Goal: Task Accomplishment & Management: Manage account settings

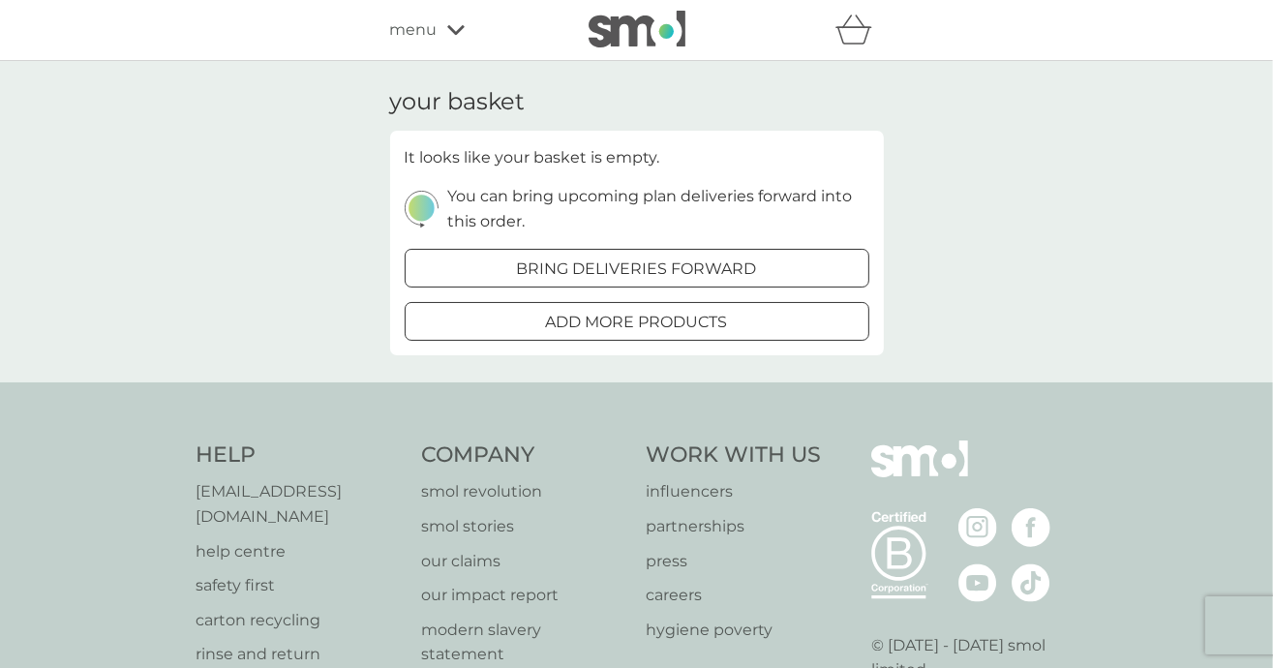
click at [443, 26] on div "menu" at bounding box center [472, 29] width 165 height 25
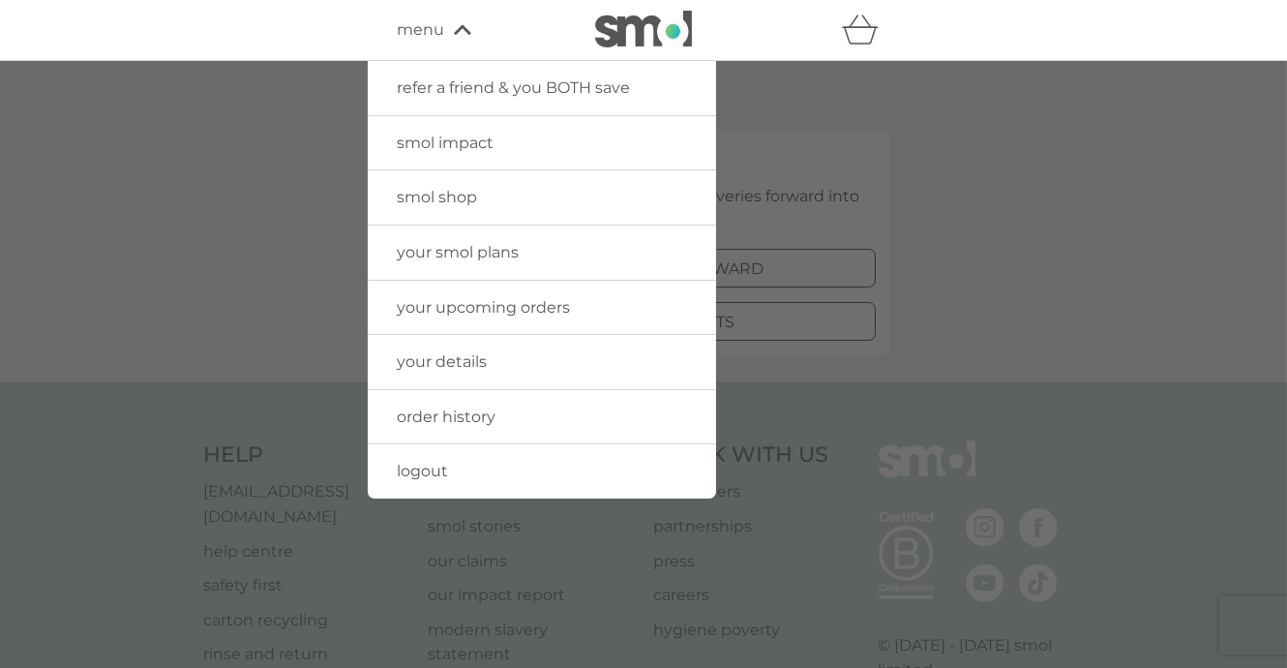
click at [456, 419] on span "order history" at bounding box center [446, 416] width 99 height 18
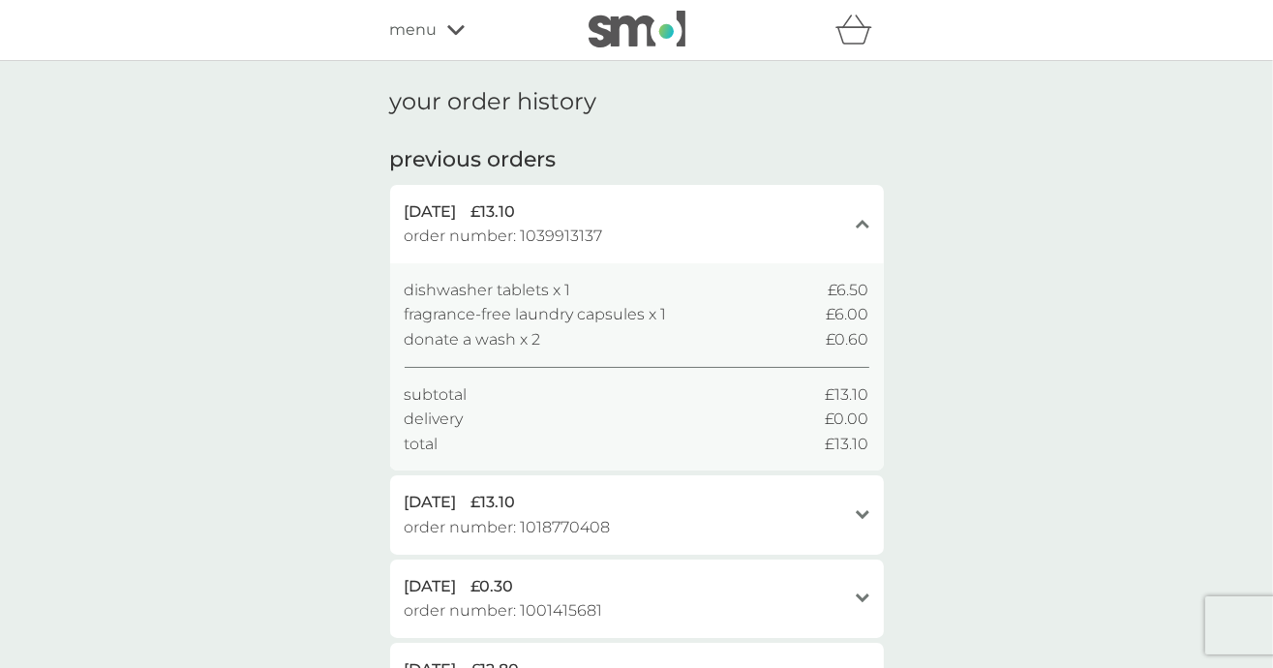
click at [841, 27] on icon "basket" at bounding box center [853, 30] width 37 height 30
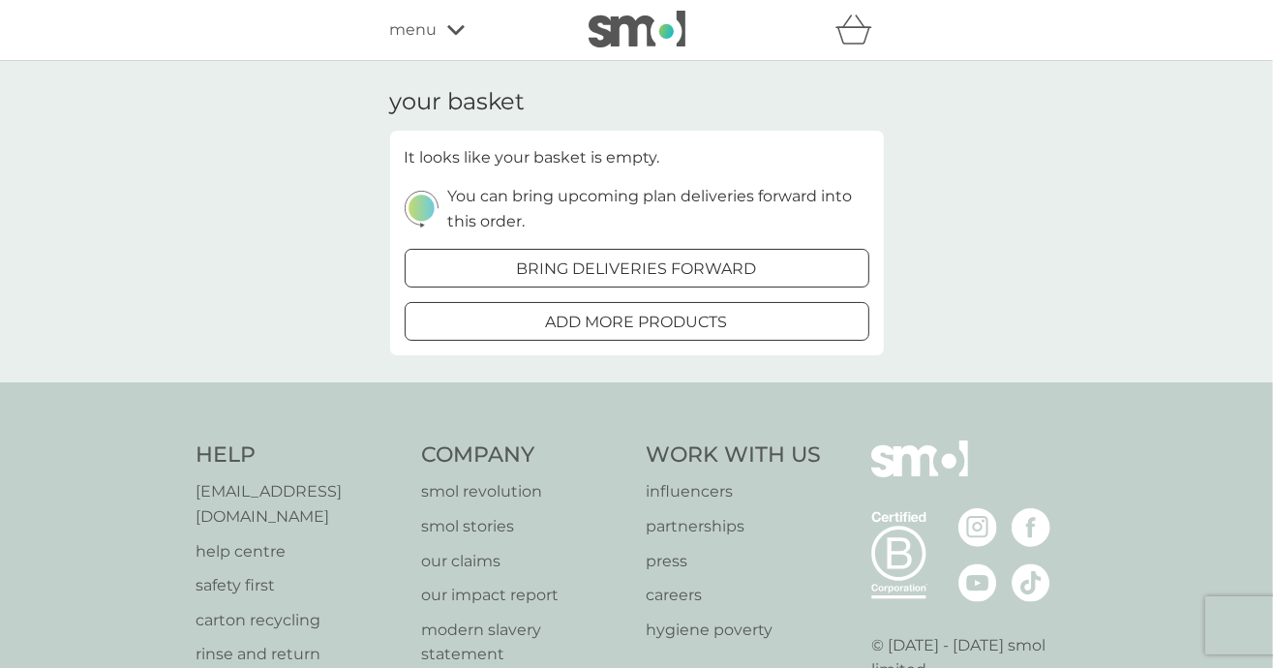
click at [574, 266] on p "bring deliveries forward" at bounding box center [637, 268] width 240 height 25
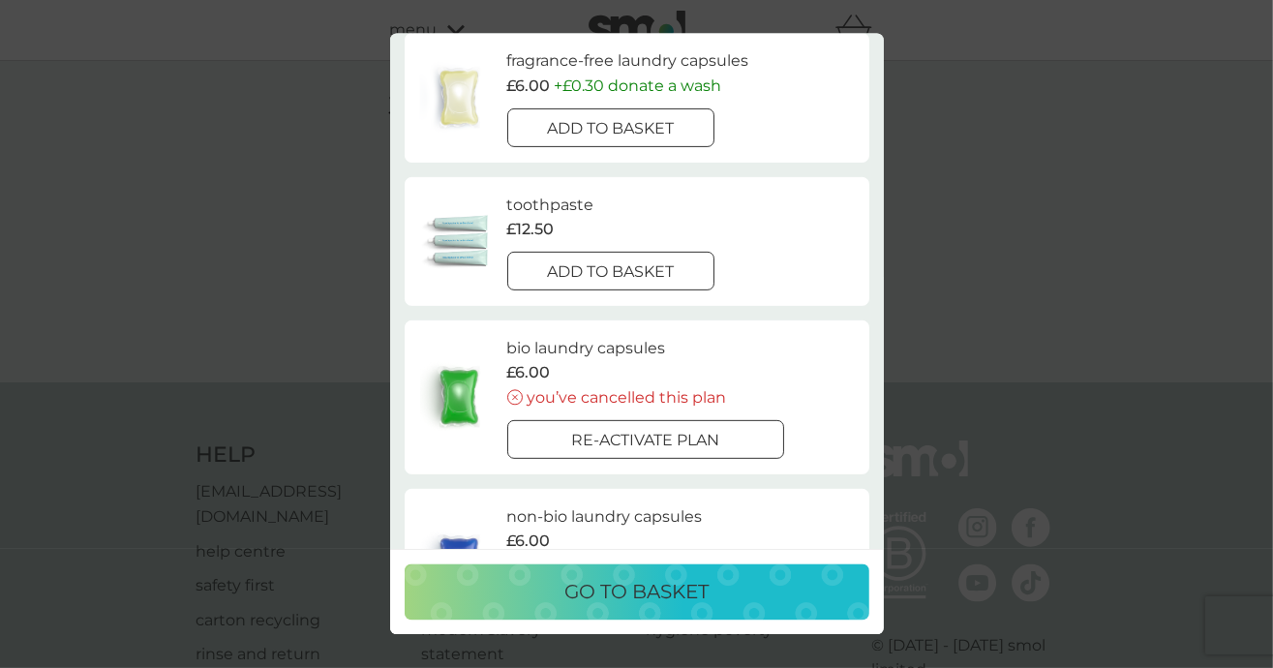
scroll to position [677, 0]
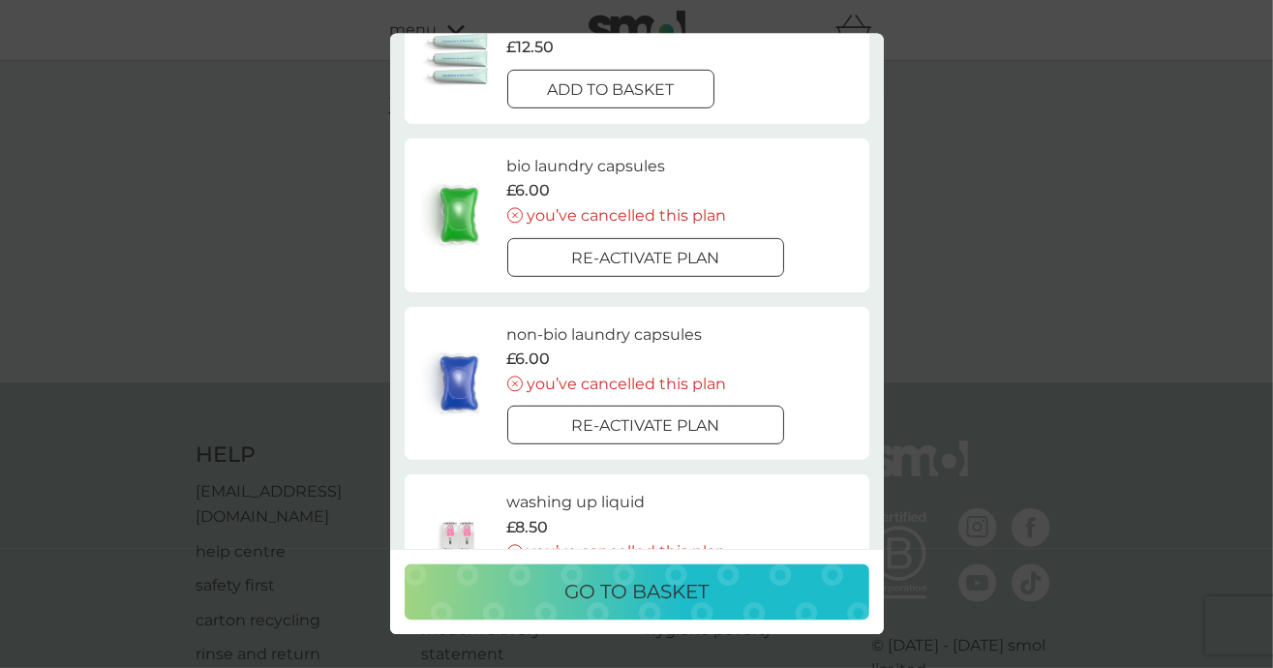
click at [604, 601] on p "go to basket" at bounding box center [636, 592] width 144 height 31
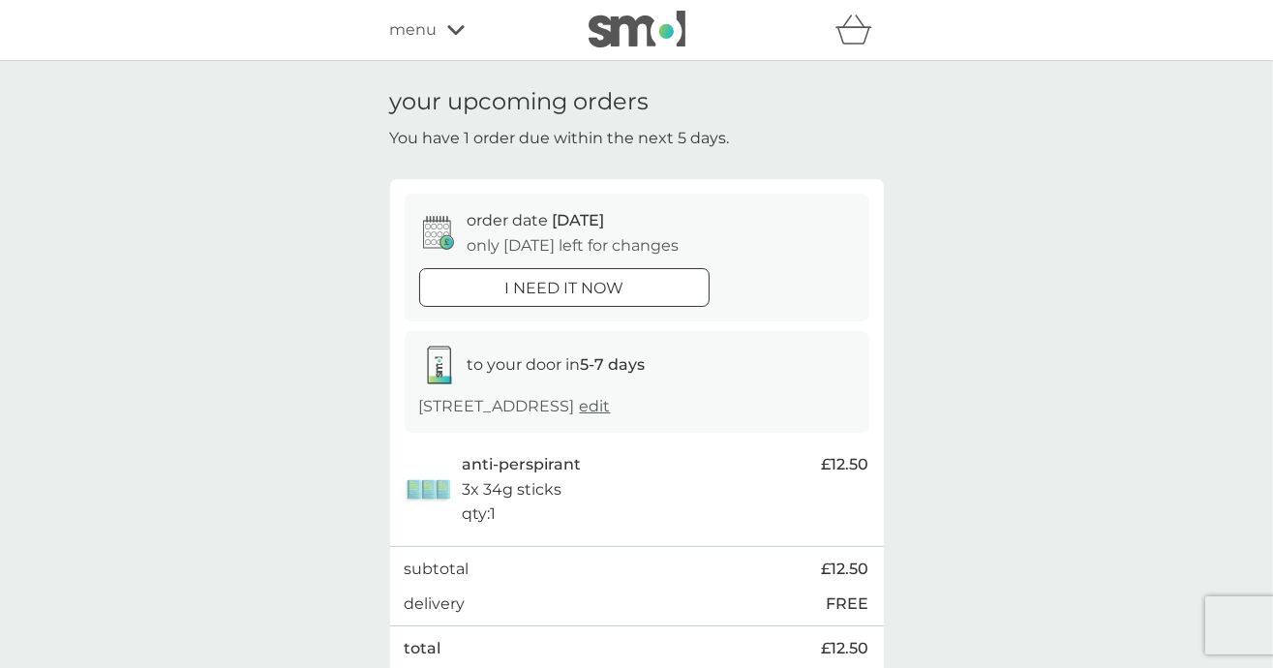
click at [457, 24] on icon at bounding box center [455, 30] width 17 height 12
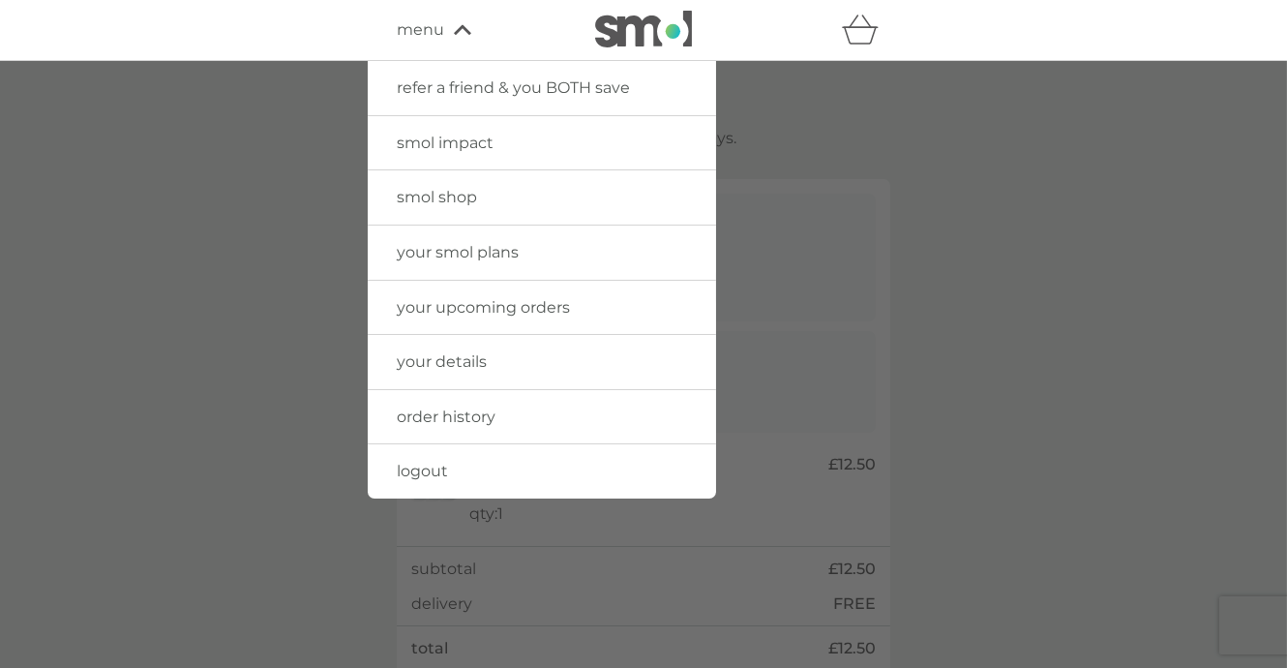
click at [461, 308] on span "your upcoming orders" at bounding box center [483, 307] width 173 height 18
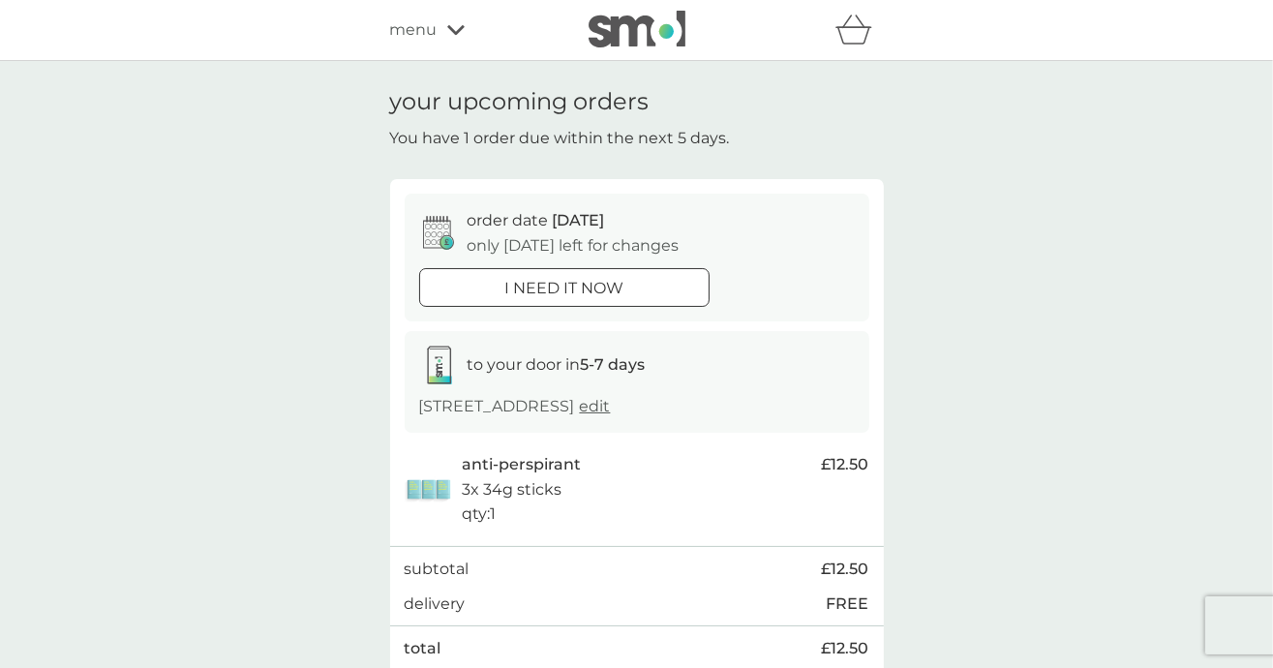
click at [435, 29] on span "menu" at bounding box center [413, 29] width 47 height 25
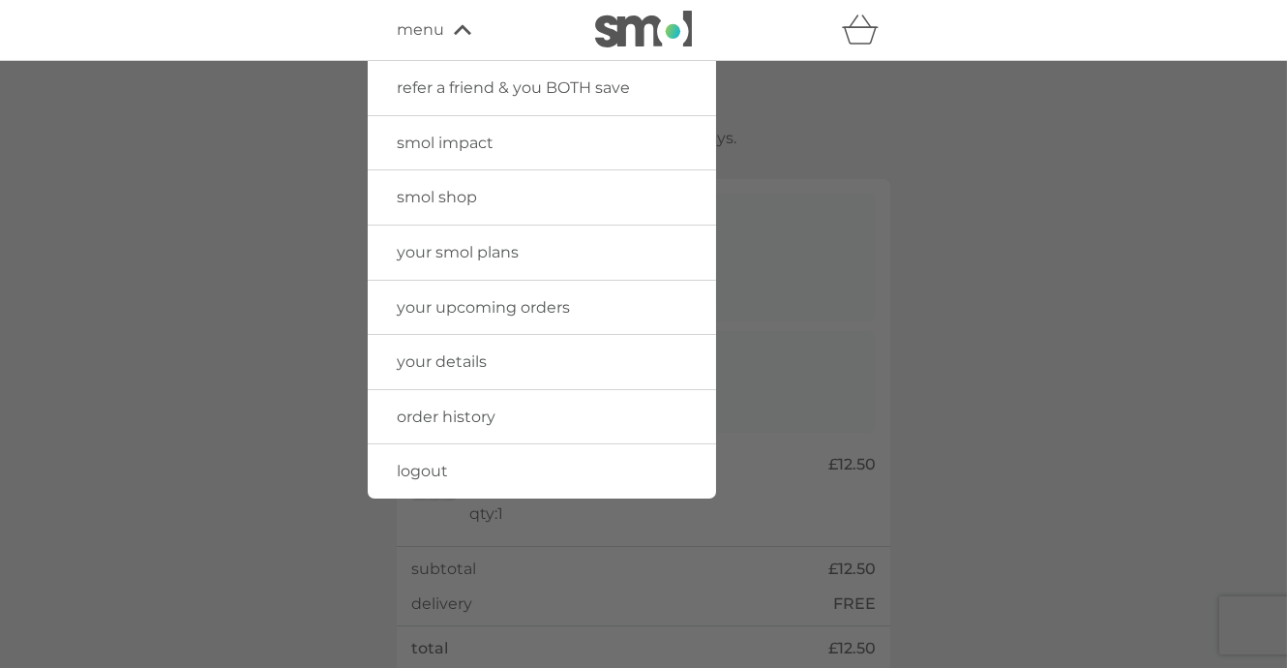
click at [436, 354] on span "your details" at bounding box center [442, 361] width 90 height 18
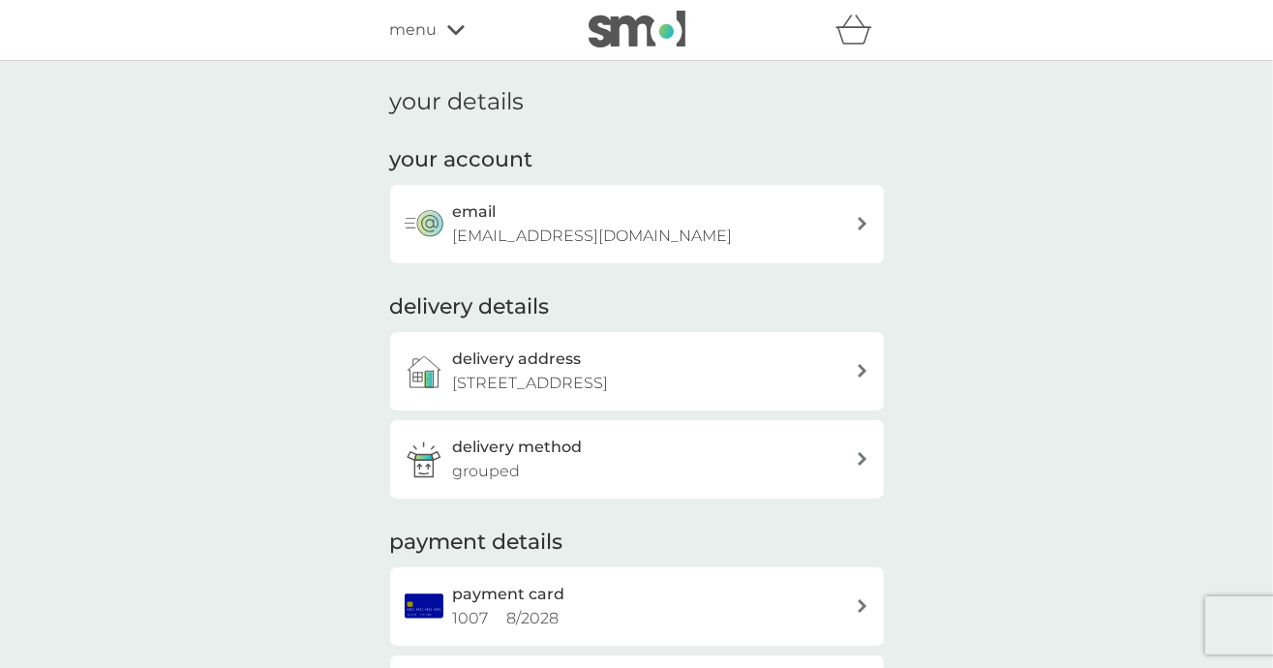
click at [463, 28] on icon at bounding box center [455, 30] width 17 height 12
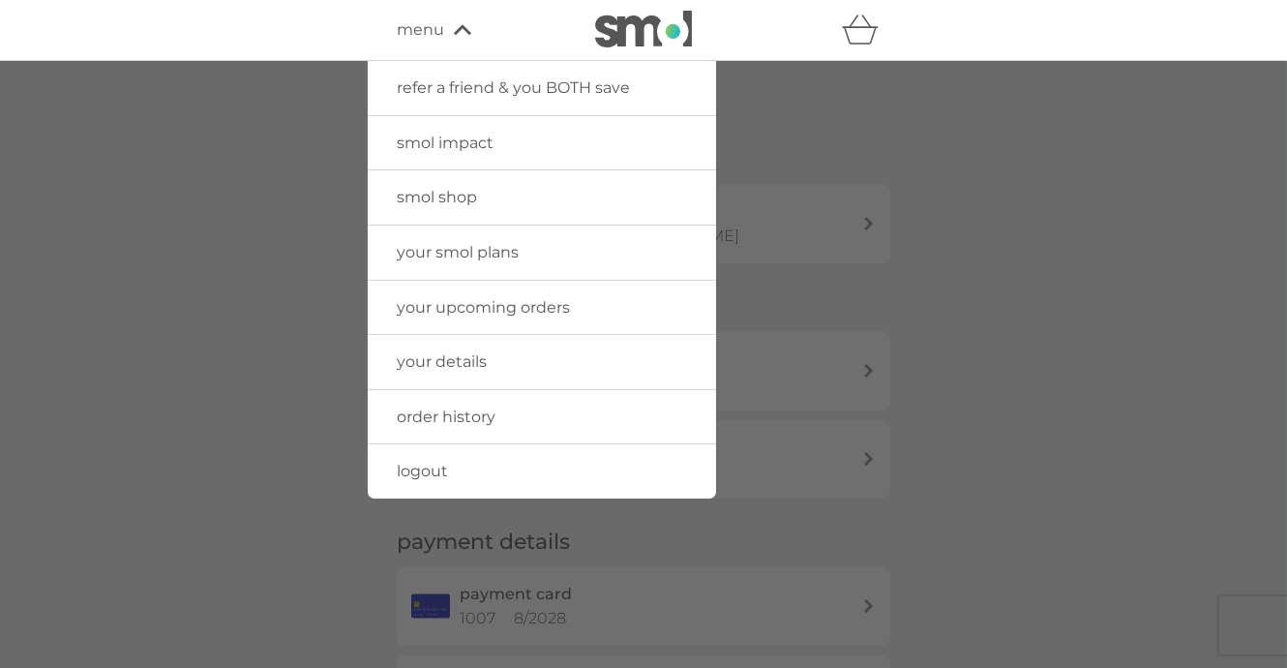
click at [447, 408] on span "order history" at bounding box center [446, 416] width 99 height 18
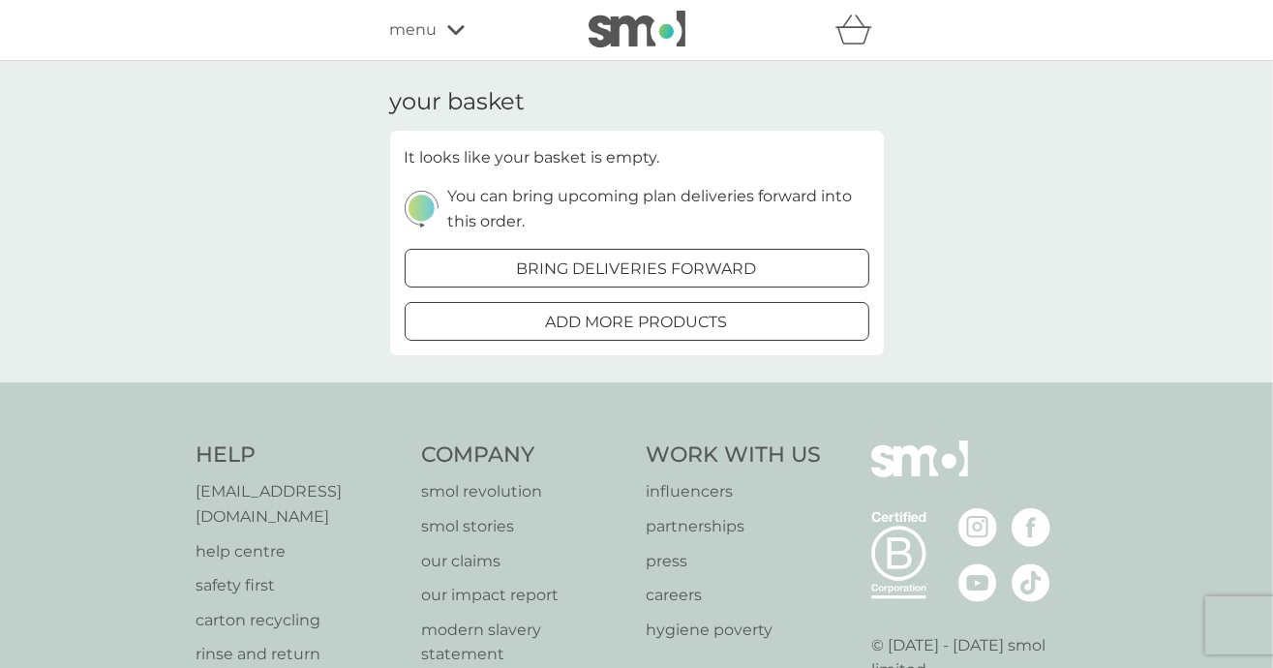
click at [616, 266] on div at bounding box center [614, 267] width 14 height 14
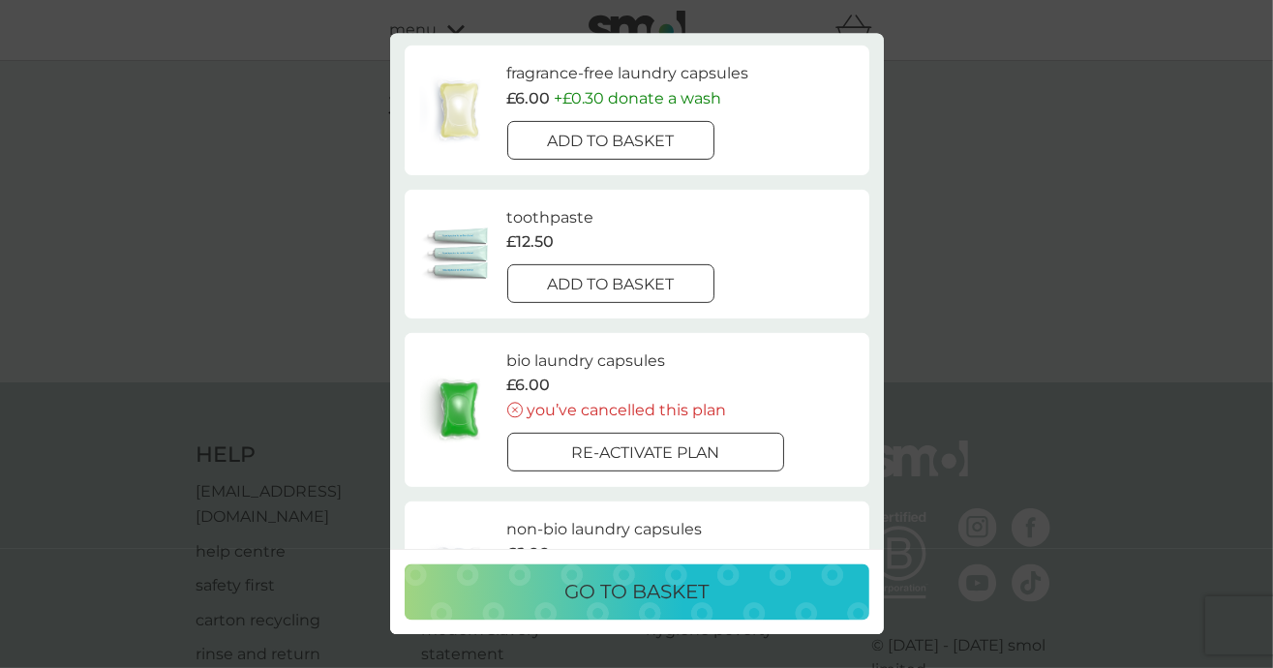
scroll to position [483, 0]
click at [607, 599] on p "go to basket" at bounding box center [636, 592] width 144 height 31
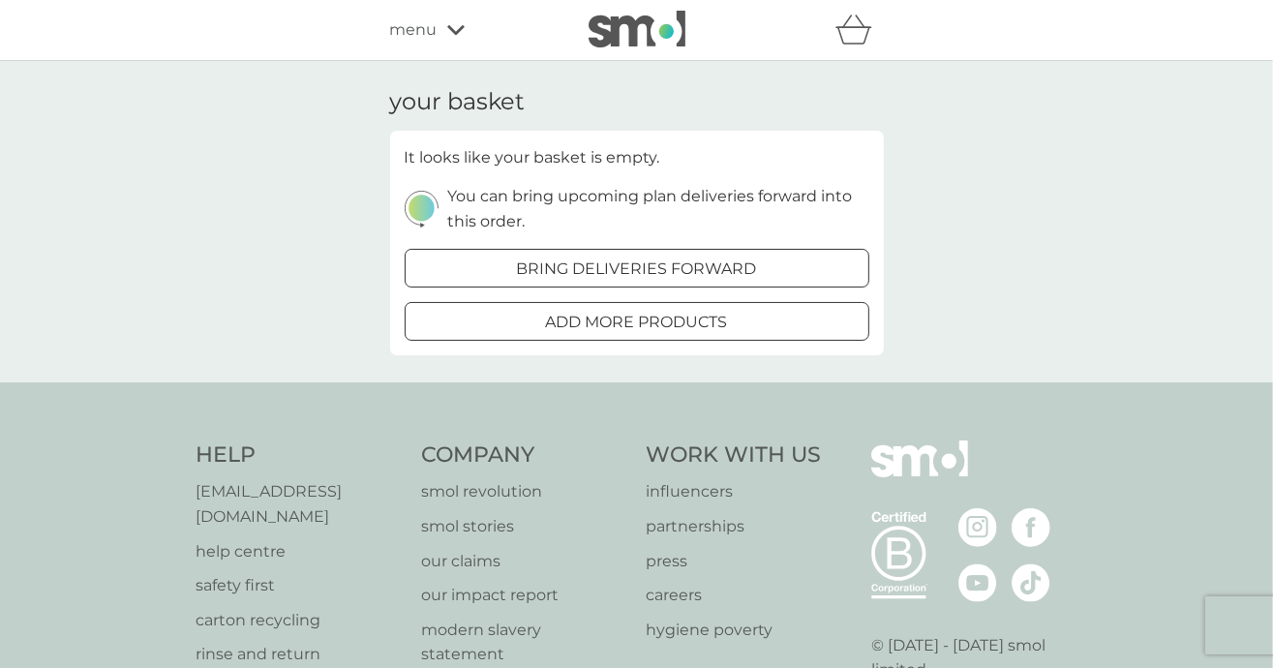
click at [556, 326] on p "add more products" at bounding box center [637, 322] width 182 height 25
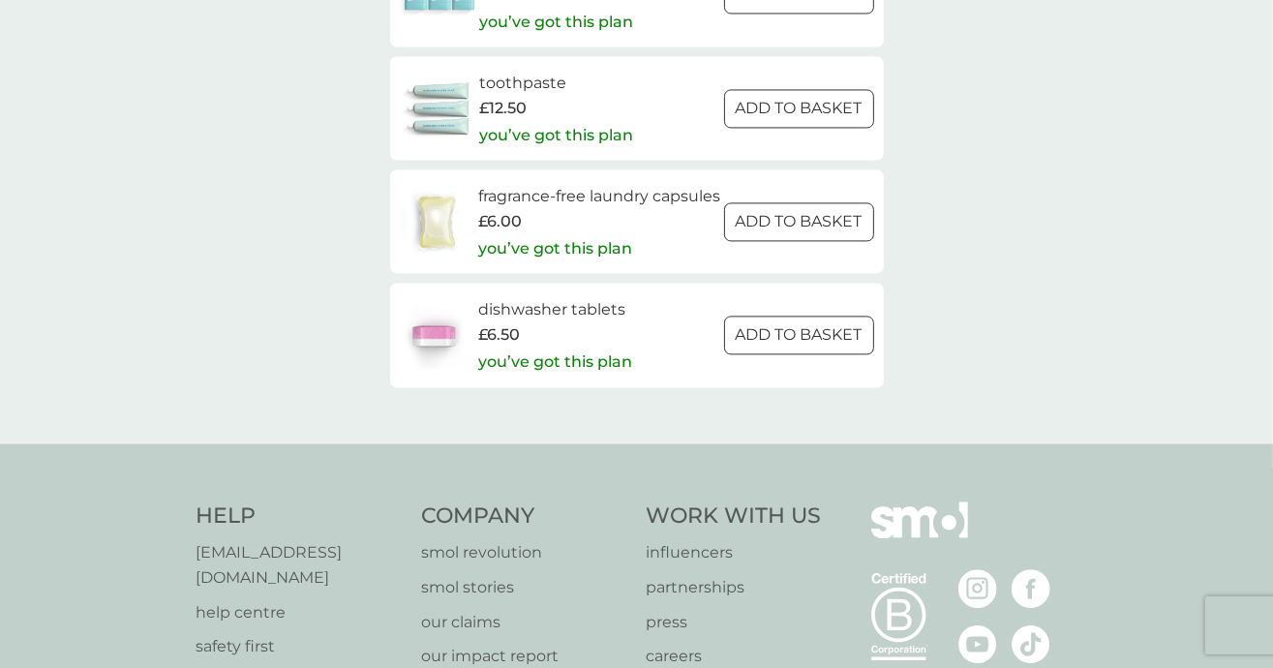
scroll to position [3165, 0]
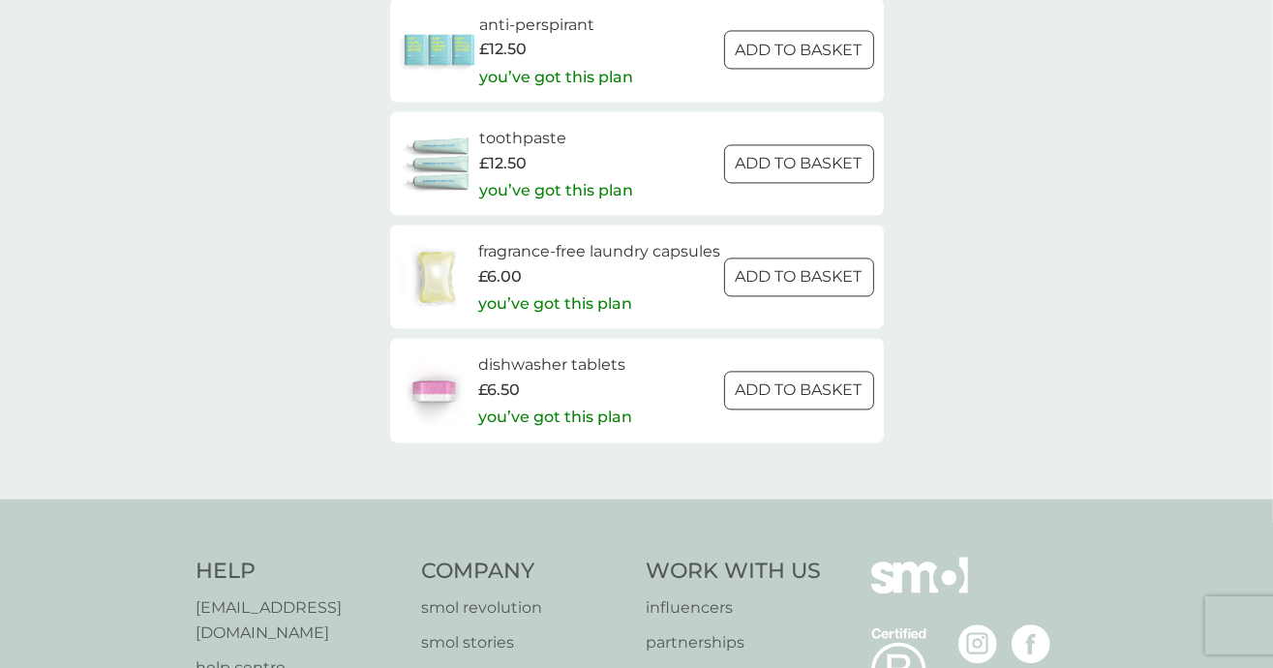
click at [773, 400] on div at bounding box center [799, 389] width 70 height 20
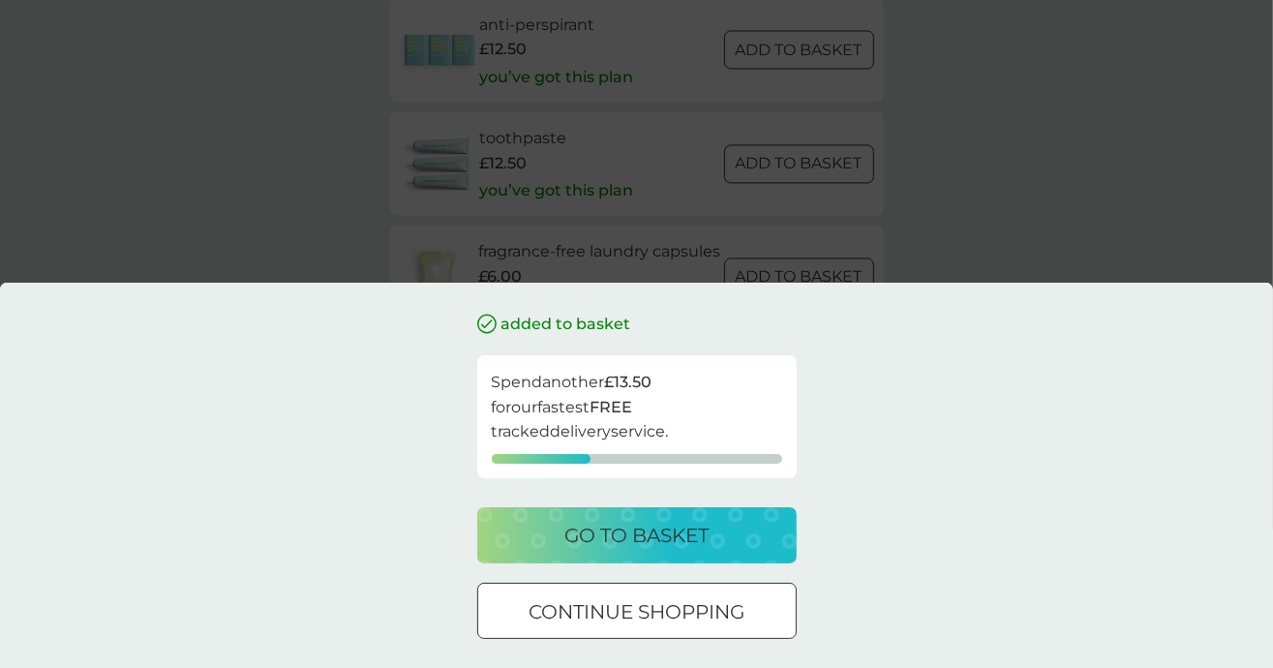
click at [621, 625] on p "continue shopping" at bounding box center [636, 611] width 216 height 31
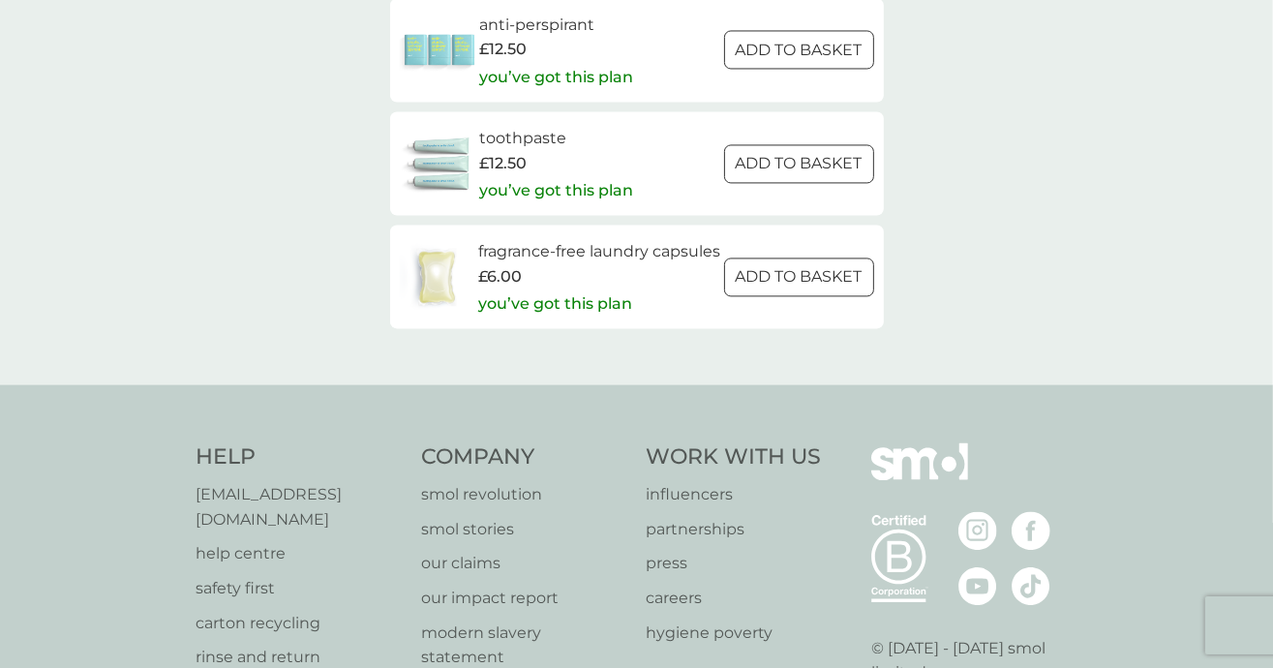
click at [804, 58] on div at bounding box center [799, 50] width 70 height 20
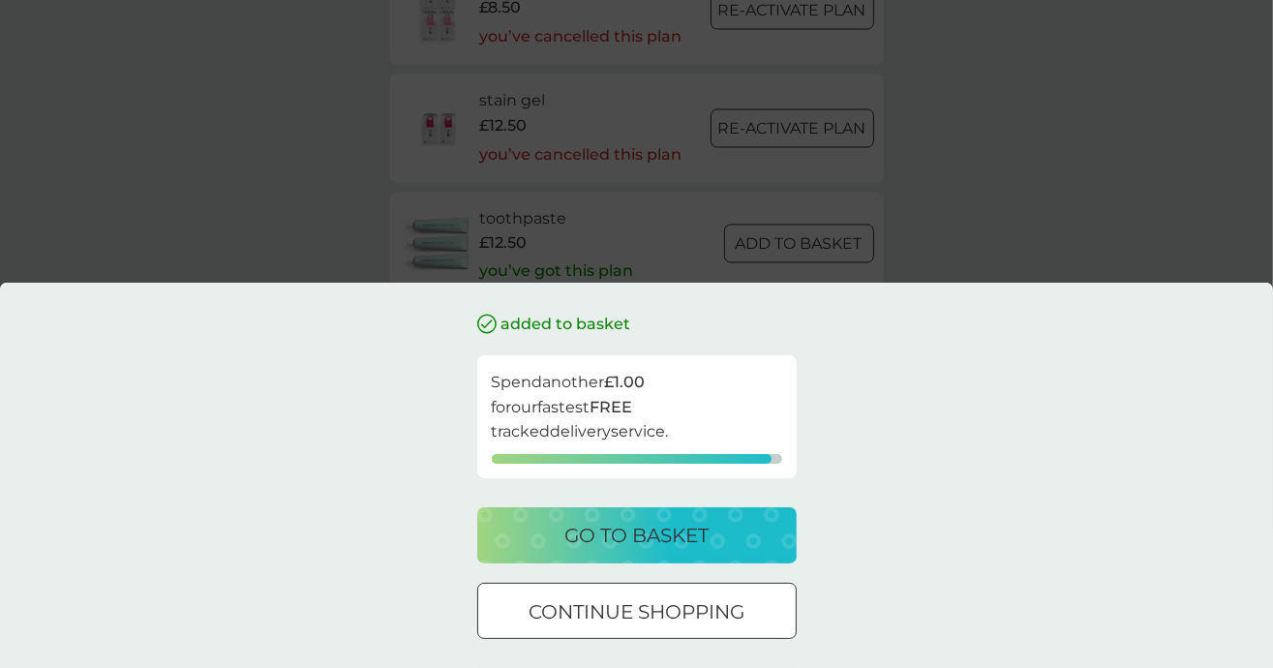
click at [1136, 202] on div "added to basket Spend another £1.00 for our fastest FREE tracked delivery servi…" at bounding box center [636, 334] width 1273 height 668
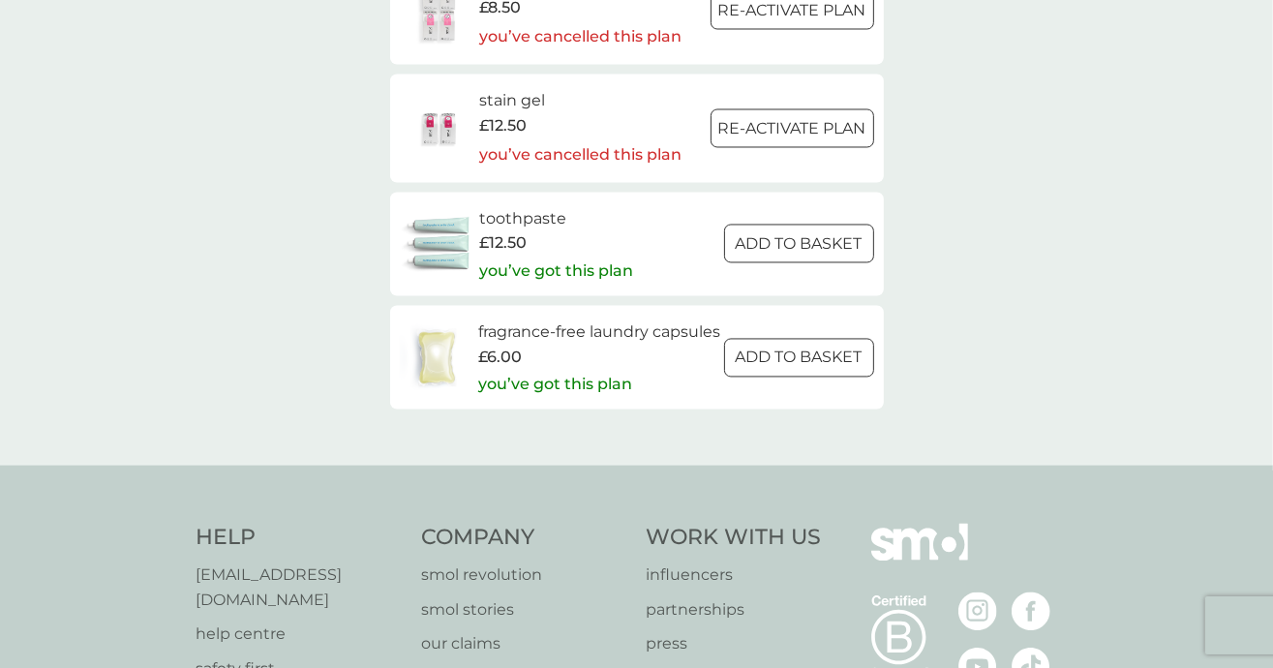
click at [840, 370] on p "ADD TO BASKET" at bounding box center [799, 357] width 127 height 25
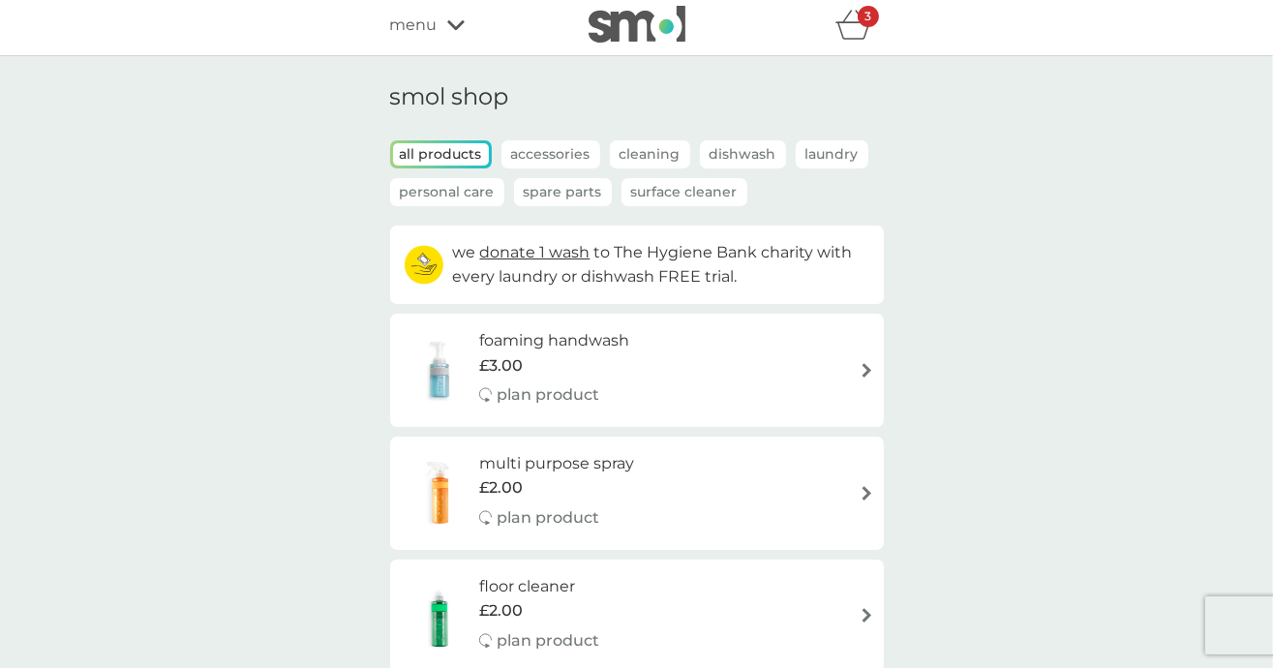
scroll to position [0, 0]
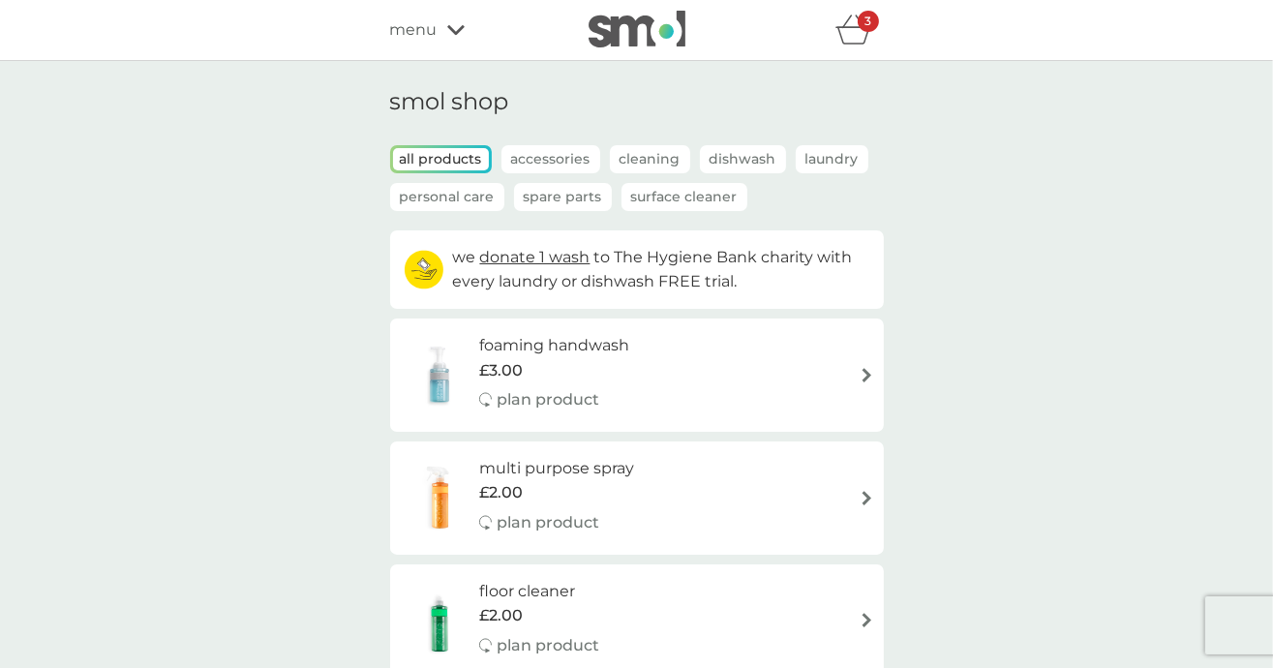
click at [856, 37] on icon "basket" at bounding box center [853, 30] width 37 height 30
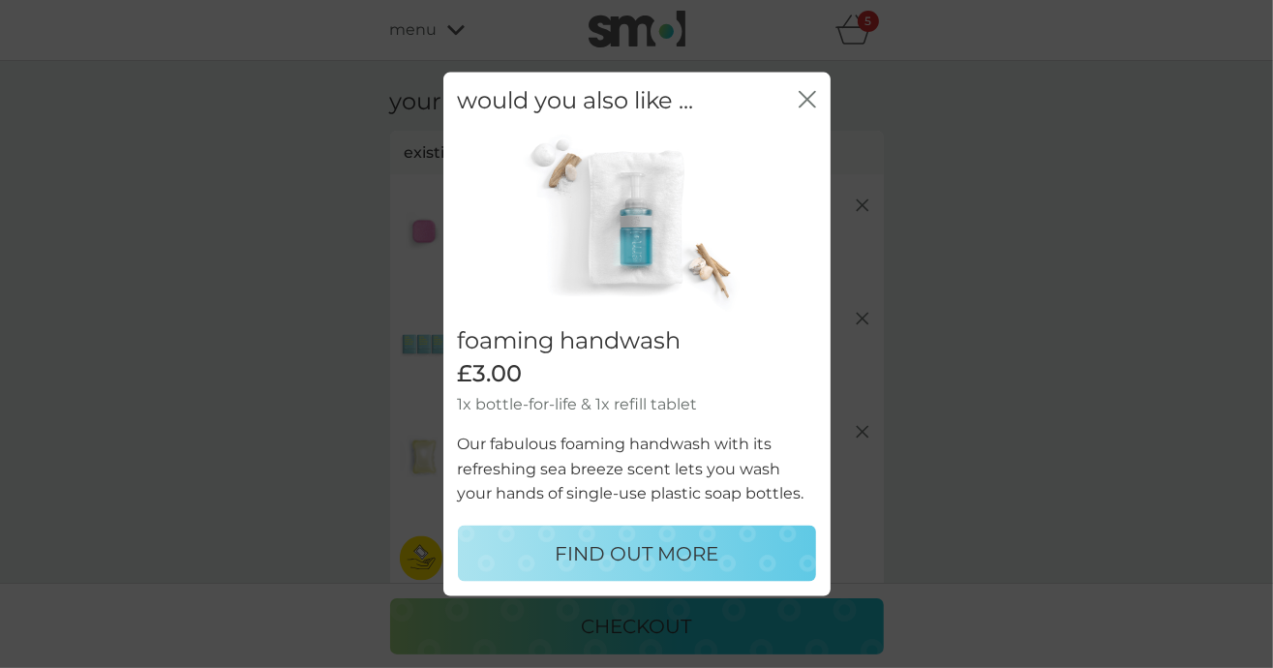
click at [812, 102] on icon "close" at bounding box center [806, 99] width 17 height 17
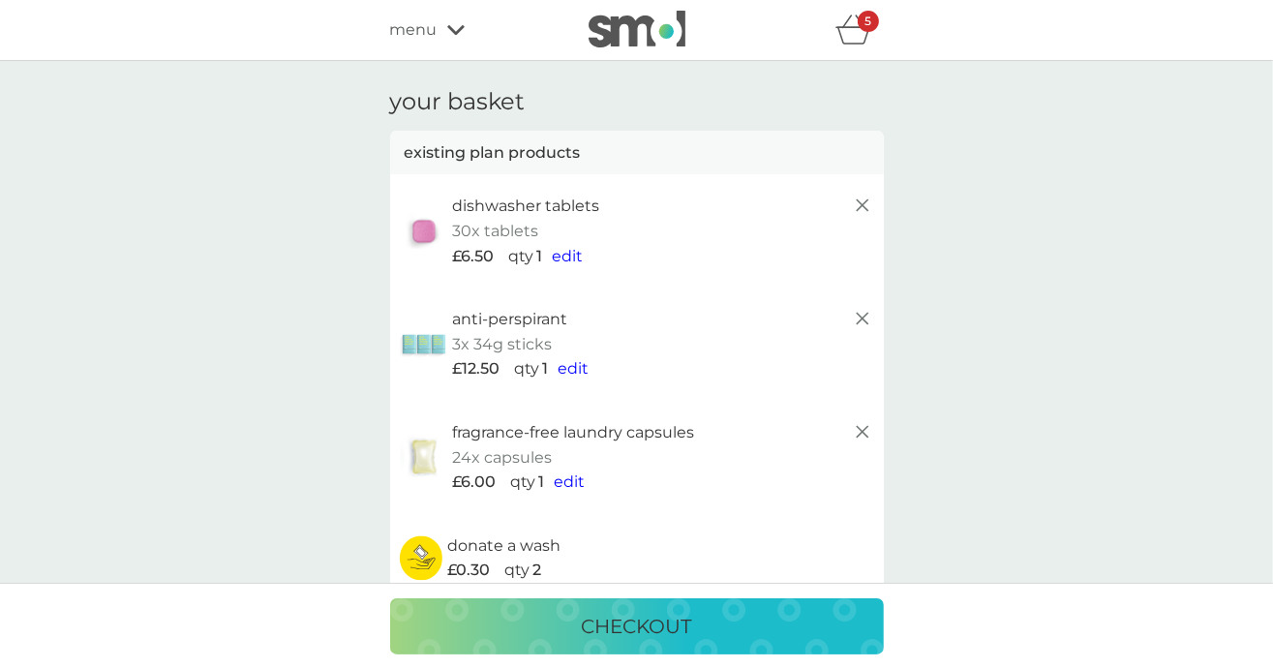
scroll to position [96, 0]
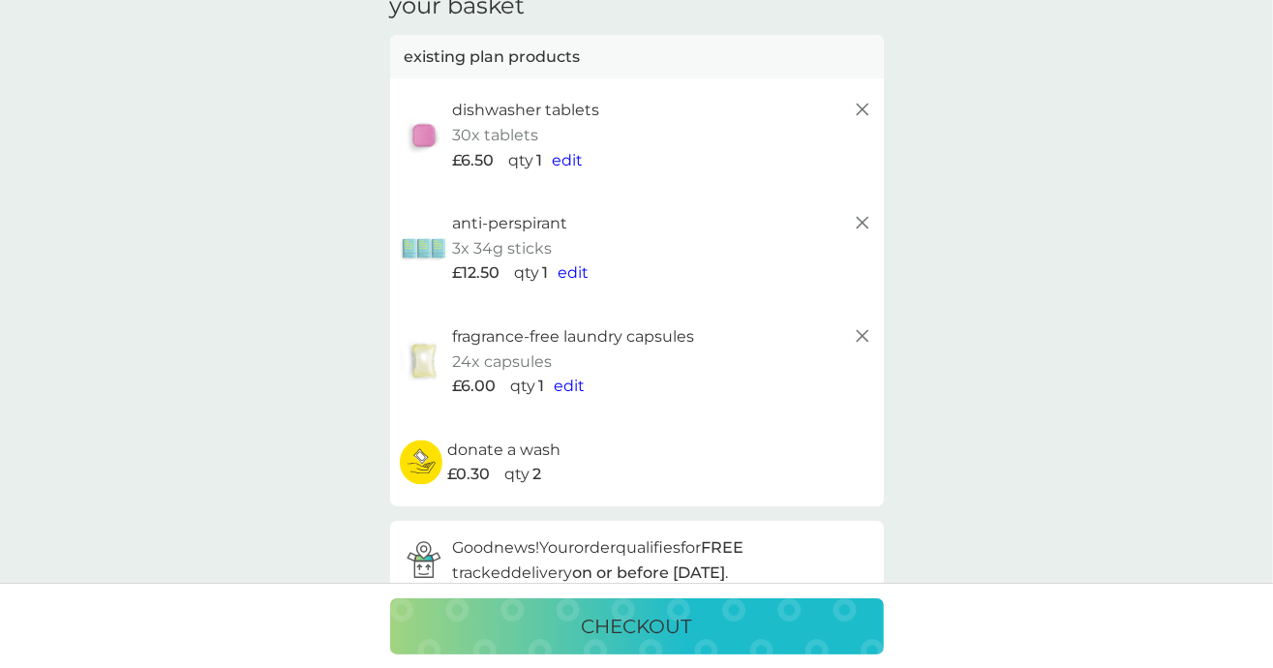
click at [674, 627] on p "checkout" at bounding box center [637, 626] width 110 height 31
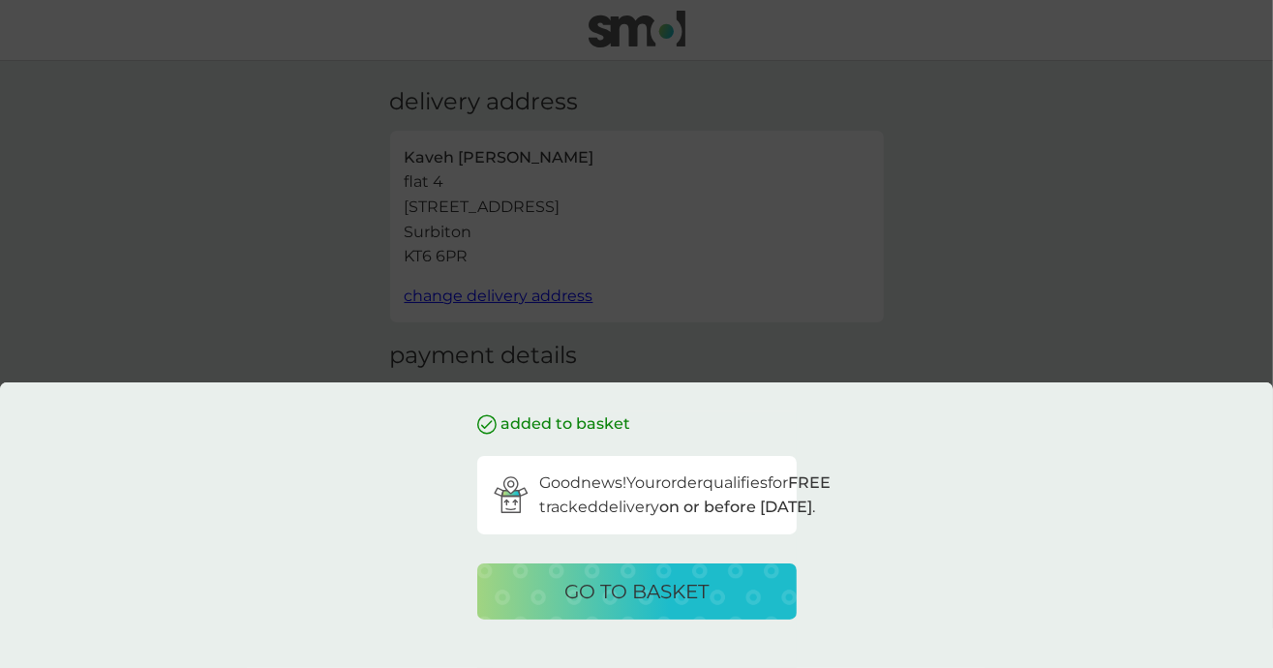
click at [625, 598] on p "go to basket" at bounding box center [636, 591] width 144 height 31
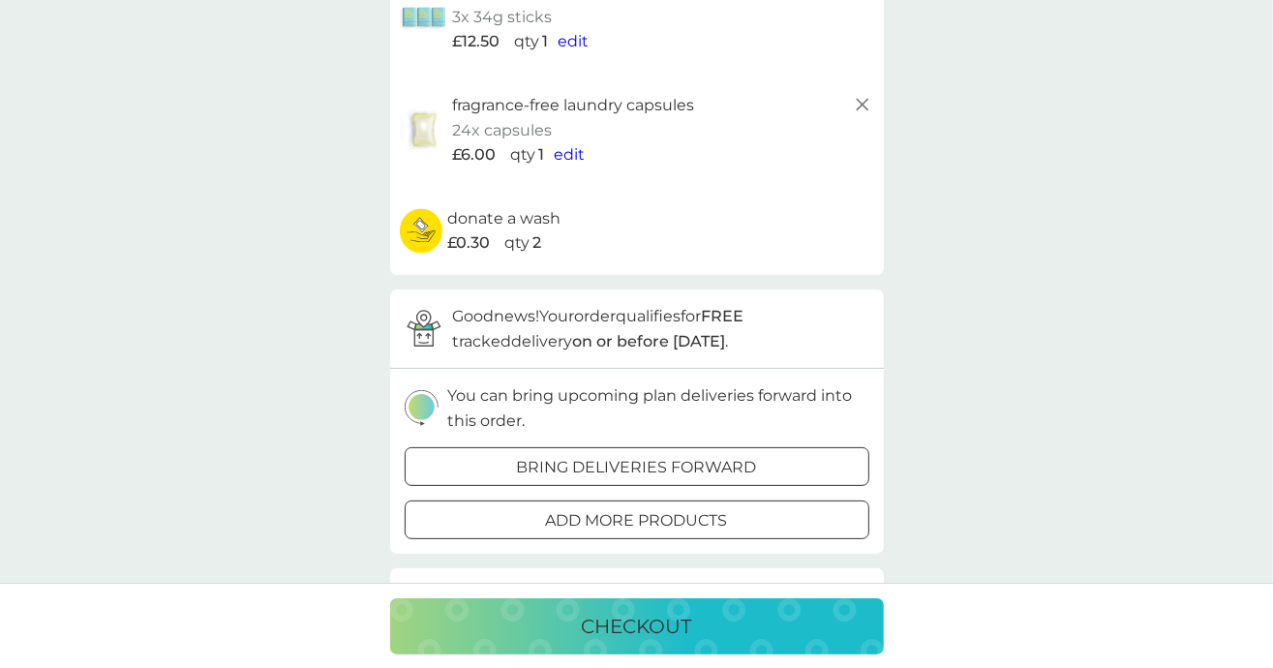
scroll to position [194, 0]
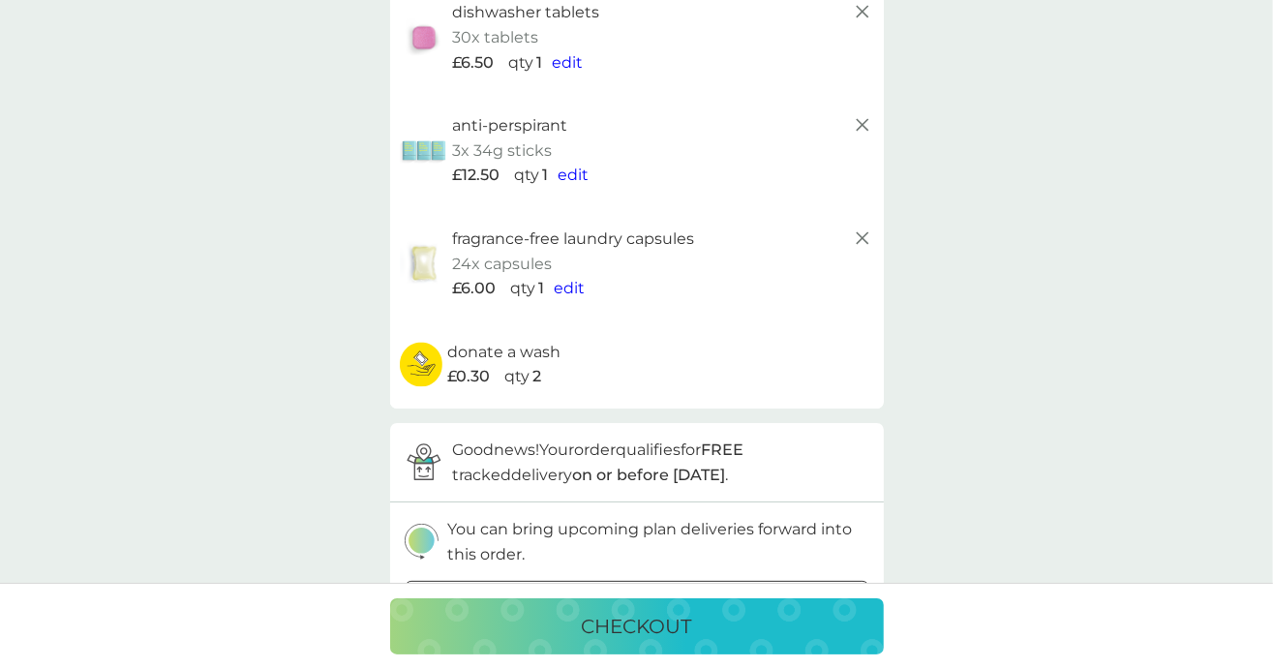
click at [621, 635] on p "checkout" at bounding box center [637, 626] width 110 height 31
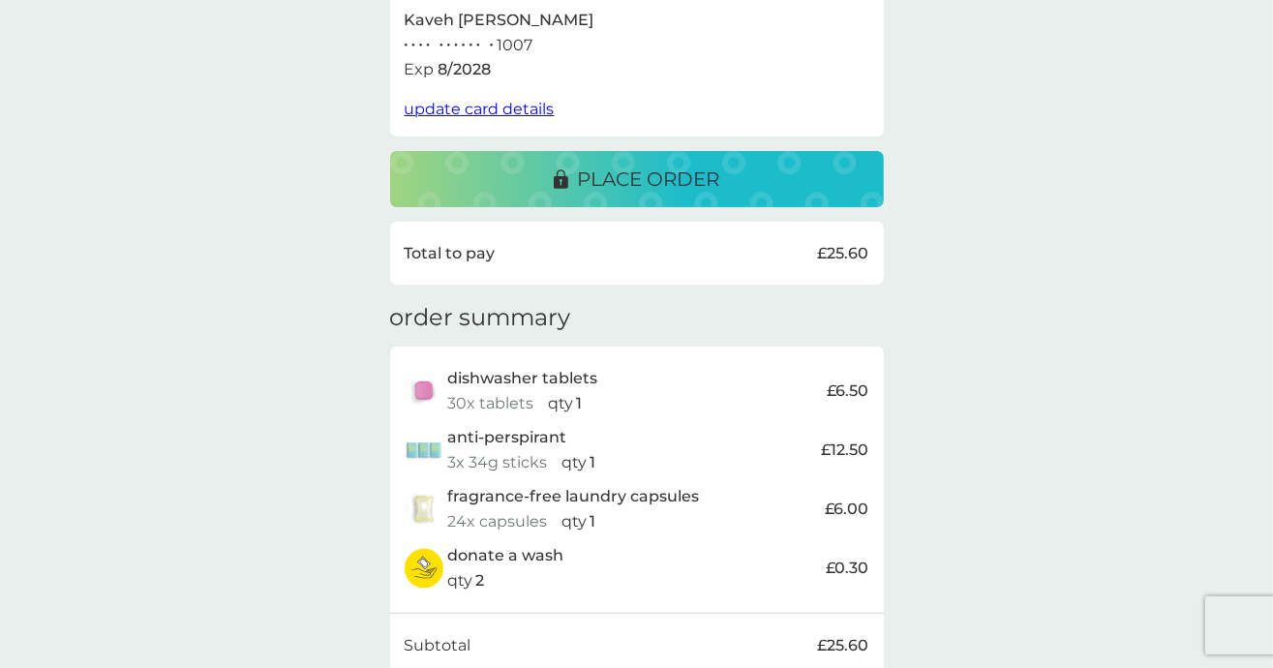
scroll to position [483, 0]
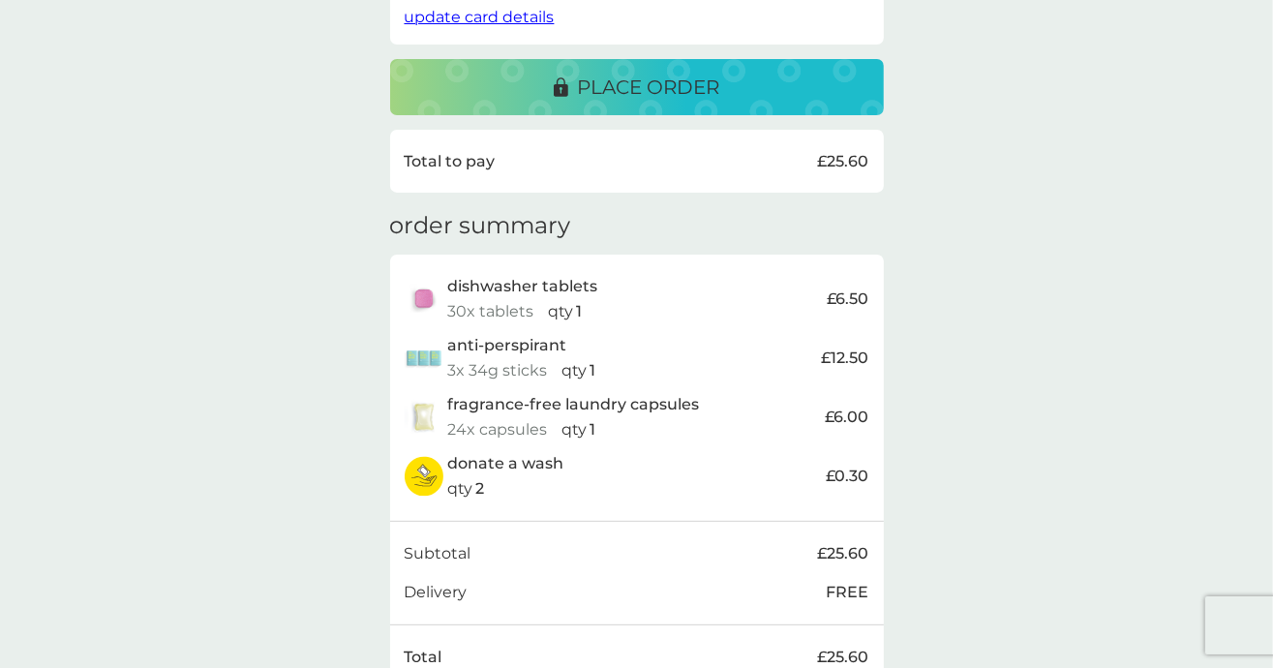
click at [726, 95] on div "place order" at bounding box center [636, 87] width 455 height 31
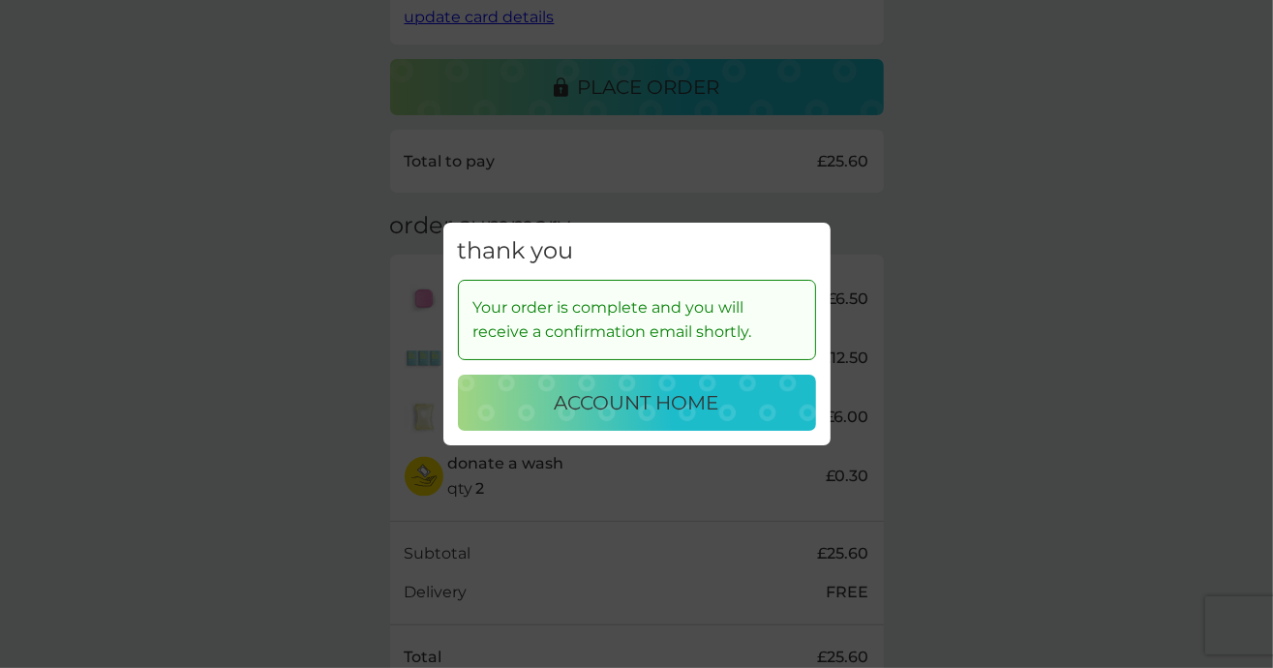
click at [927, 258] on div "thank you Your order is complete and you will receive a confirmation email shor…" at bounding box center [636, 334] width 1273 height 668
click at [698, 418] on button "account home" at bounding box center [637, 403] width 358 height 56
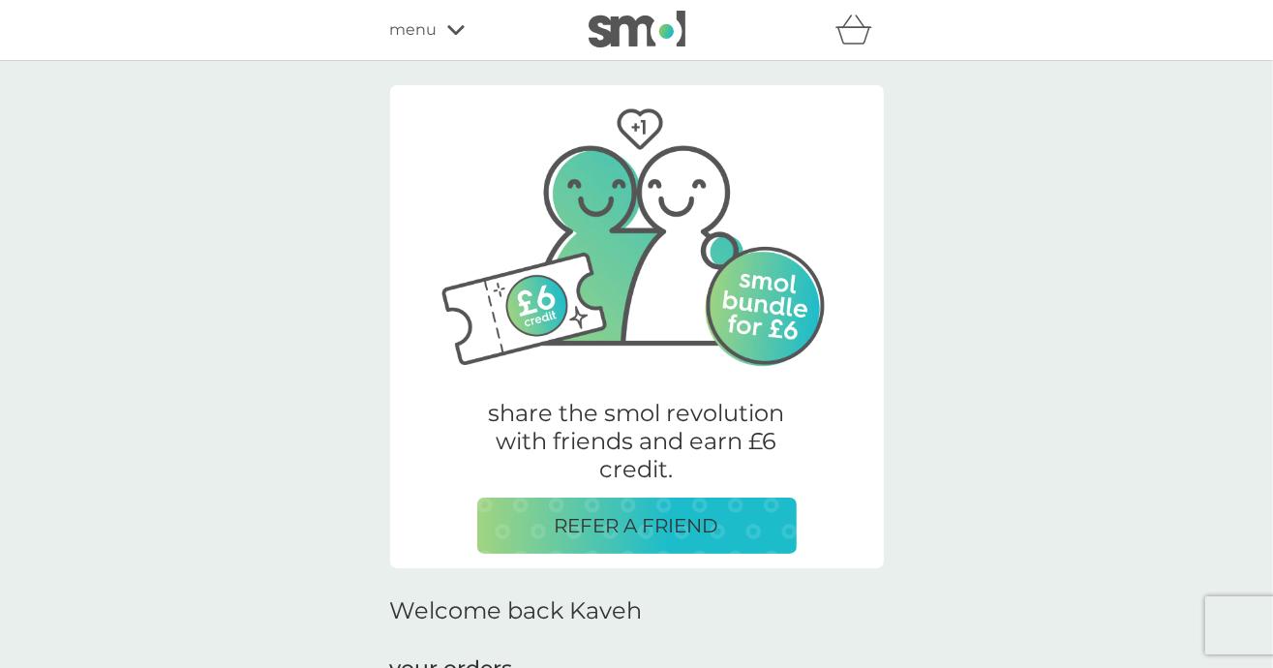
click at [453, 35] on icon at bounding box center [455, 30] width 17 height 12
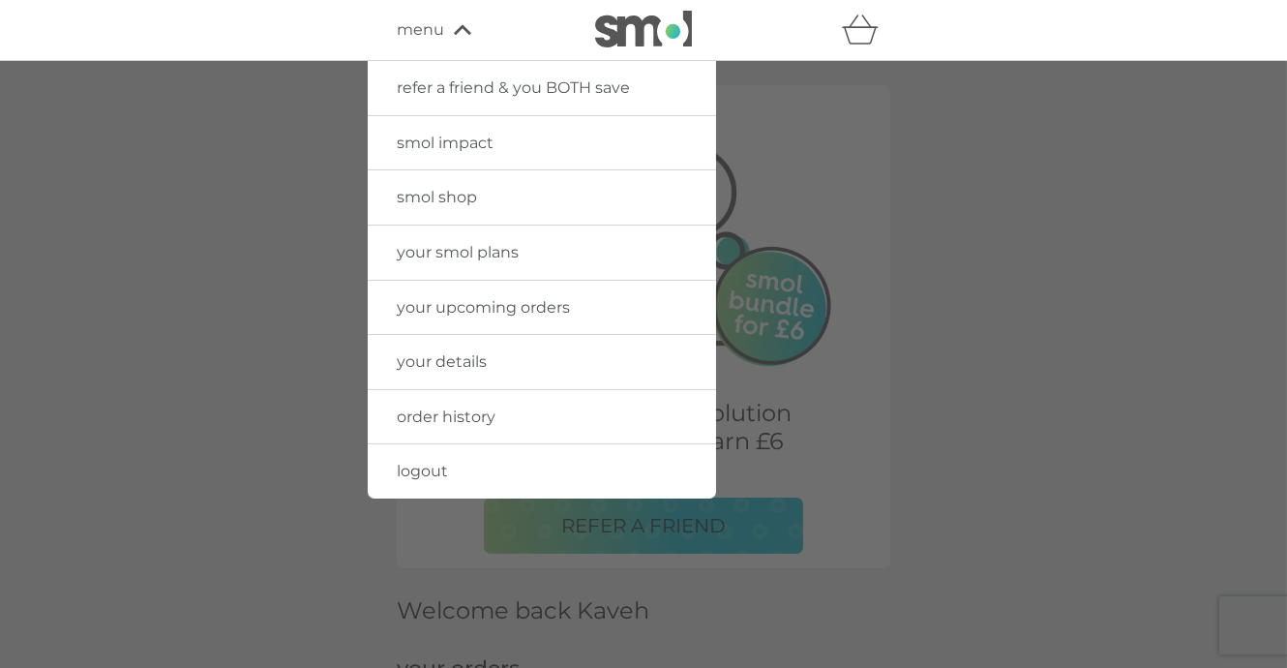
click at [475, 256] on span "your smol plans" at bounding box center [458, 252] width 122 height 18
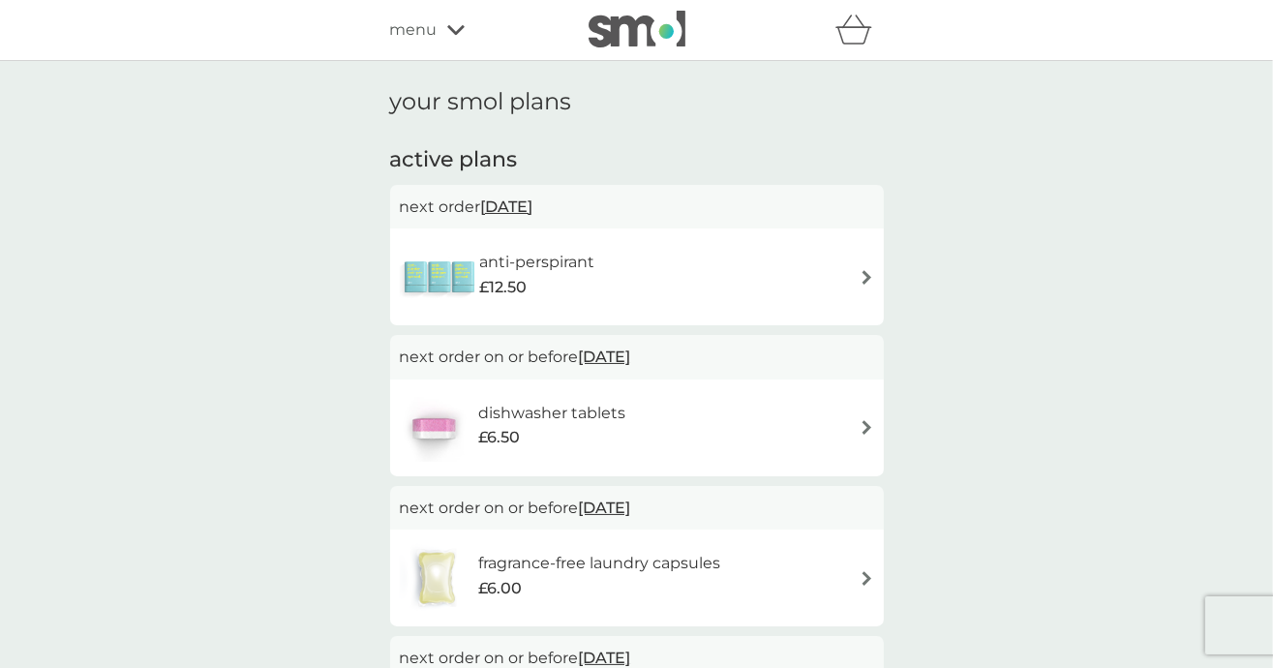
click at [859, 273] on img at bounding box center [866, 277] width 15 height 15
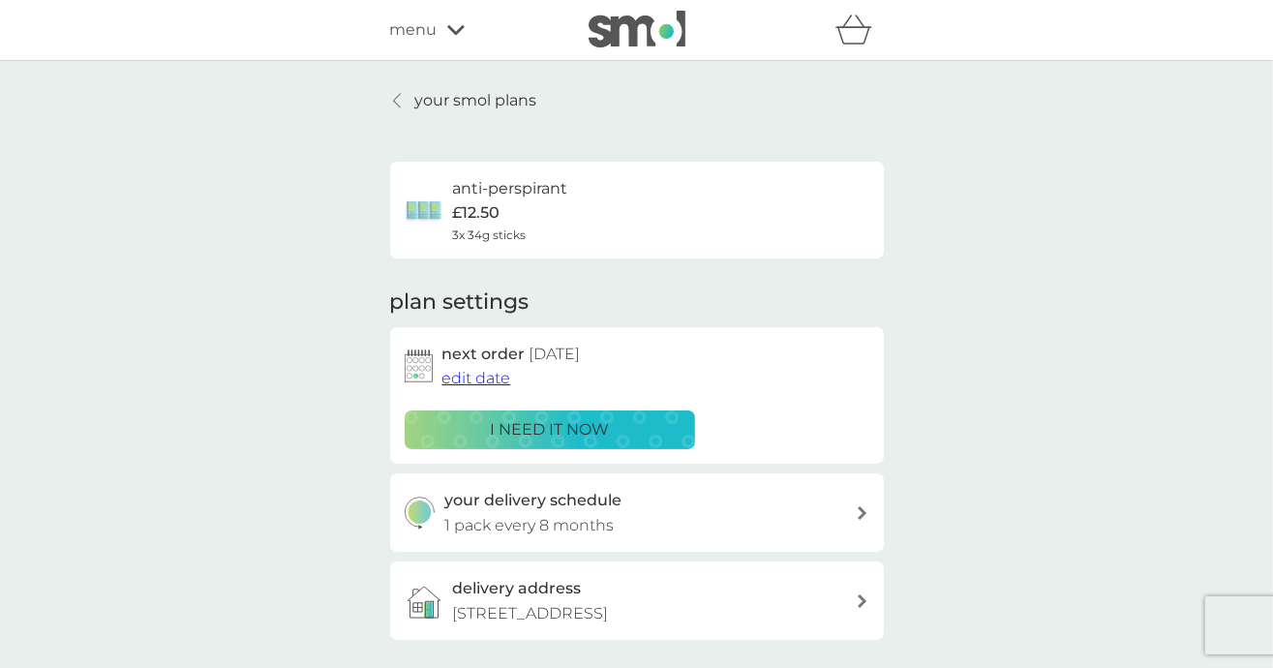
drag, startPoint x: 497, startPoint y: 376, endPoint x: 908, endPoint y: 485, distance: 424.4
click at [908, 485] on div "your smol plans anti-perspirant £12.50 3x 34g sticks plan settings next order 9…" at bounding box center [636, 425] width 1273 height 728
click at [818, 517] on div "your delivery schedule 1 pack every 8 months" at bounding box center [649, 512] width 411 height 49
select select "6"
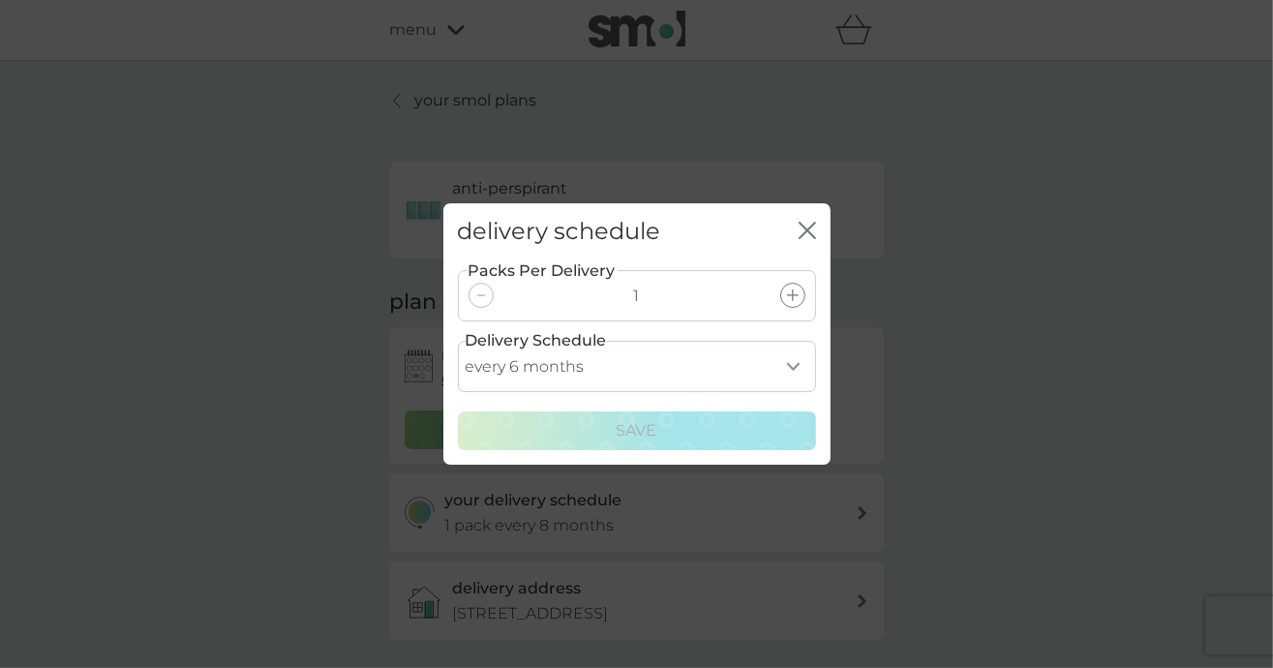
click at [720, 364] on select "every 1 month every 2 months every 3 months every 4 months every 5 months every…" at bounding box center [637, 366] width 358 height 51
click at [1007, 415] on div "delivery schedule close Packs Per Delivery 1 Delivery Schedule every 1 month ev…" at bounding box center [636, 334] width 1273 height 668
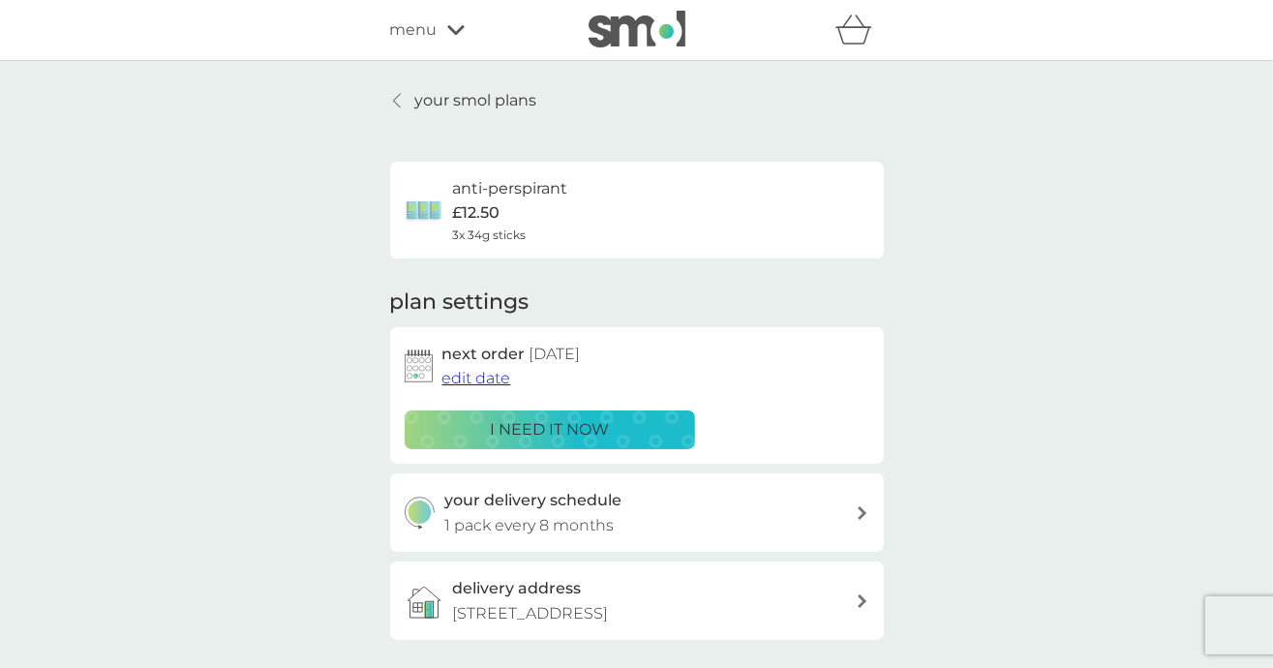
click at [481, 375] on span "edit date" at bounding box center [476, 378] width 69 height 18
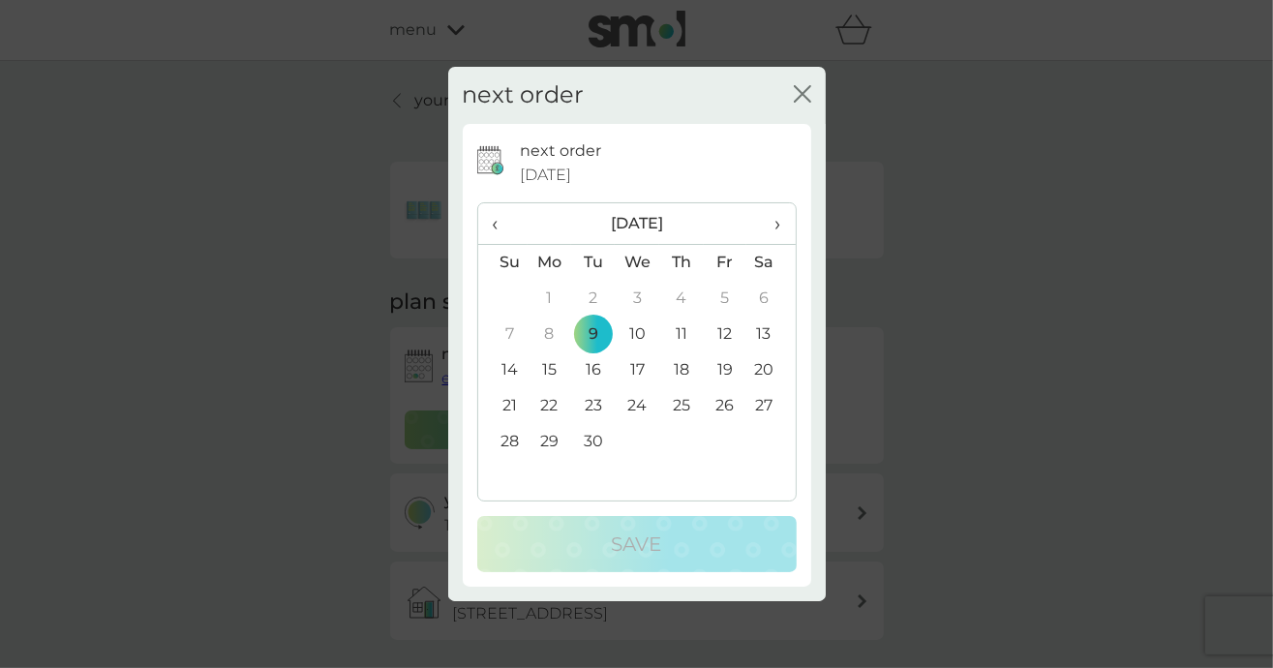
click at [796, 89] on icon "close" at bounding box center [802, 93] width 17 height 17
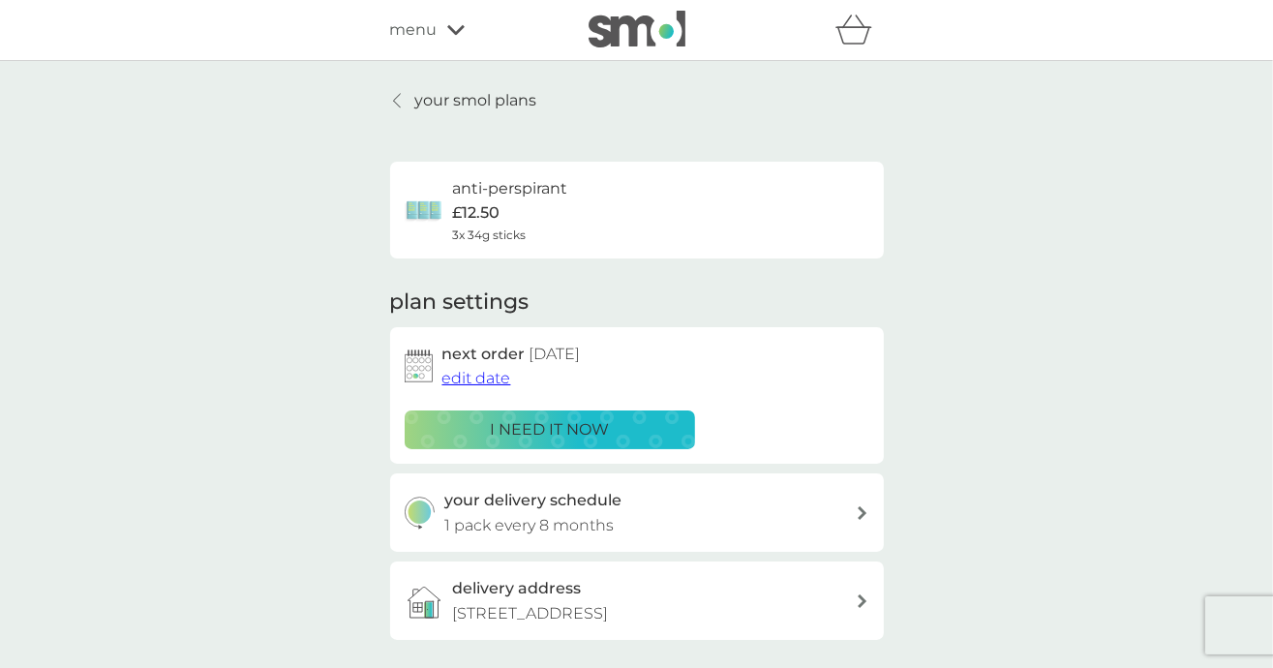
click at [497, 375] on span "edit date" at bounding box center [476, 378] width 69 height 18
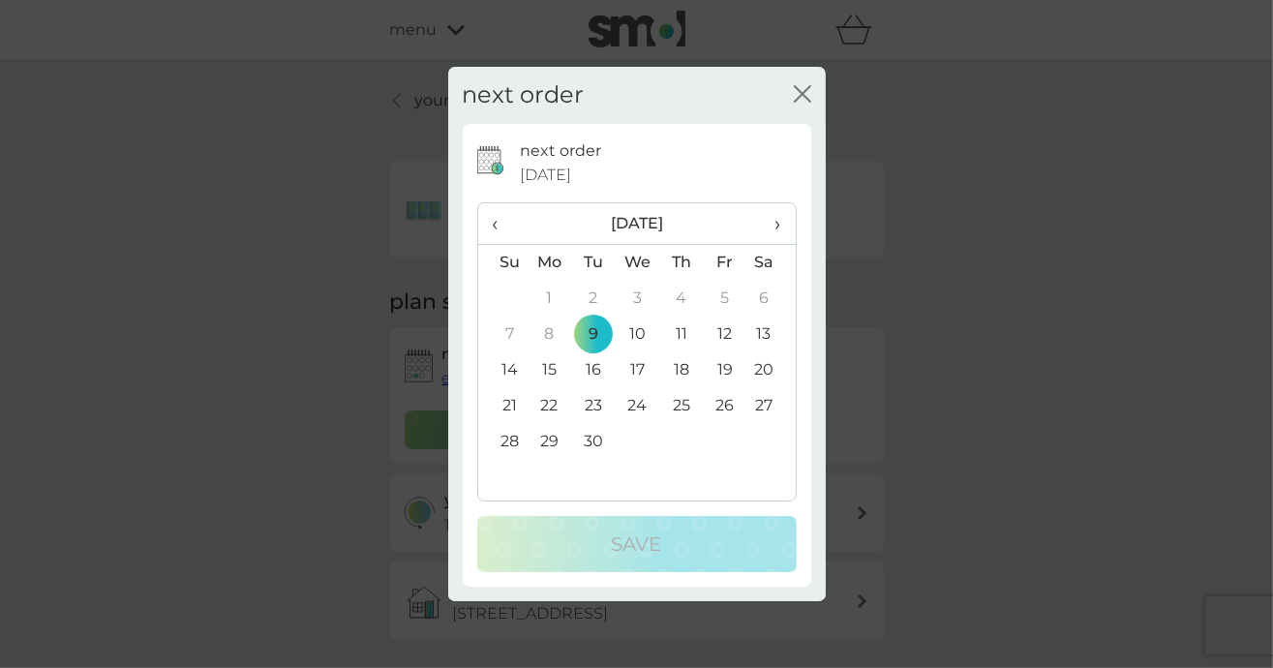
click at [772, 226] on span "›" at bounding box center [770, 223] width 19 height 41
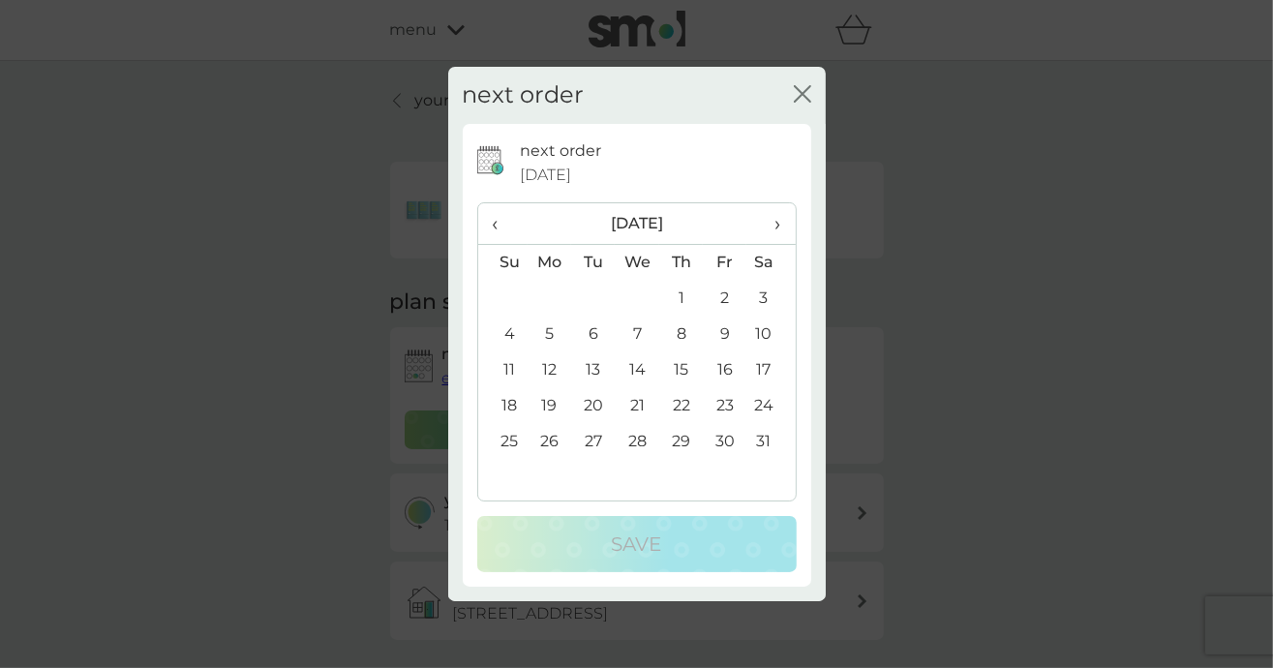
click at [772, 226] on span "›" at bounding box center [770, 223] width 19 height 41
click at [772, 227] on span "›" at bounding box center [770, 223] width 19 height 41
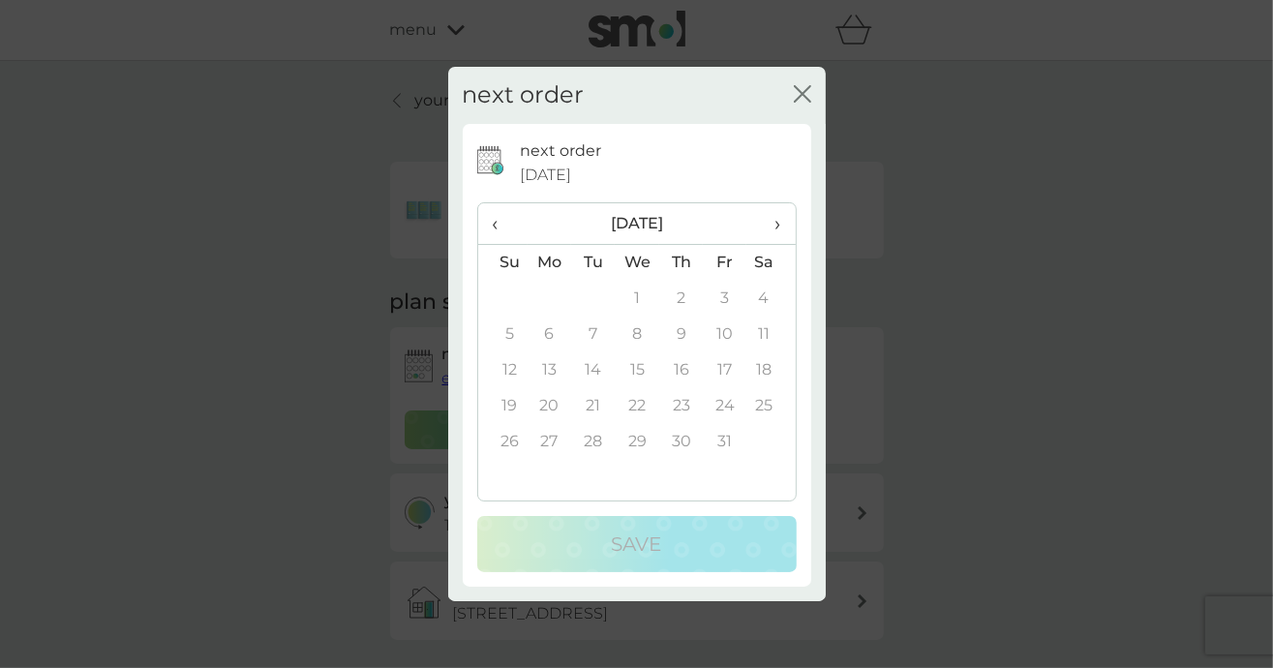
click at [772, 227] on span "›" at bounding box center [770, 223] width 19 height 41
click at [493, 221] on span "‹" at bounding box center [503, 223] width 20 height 41
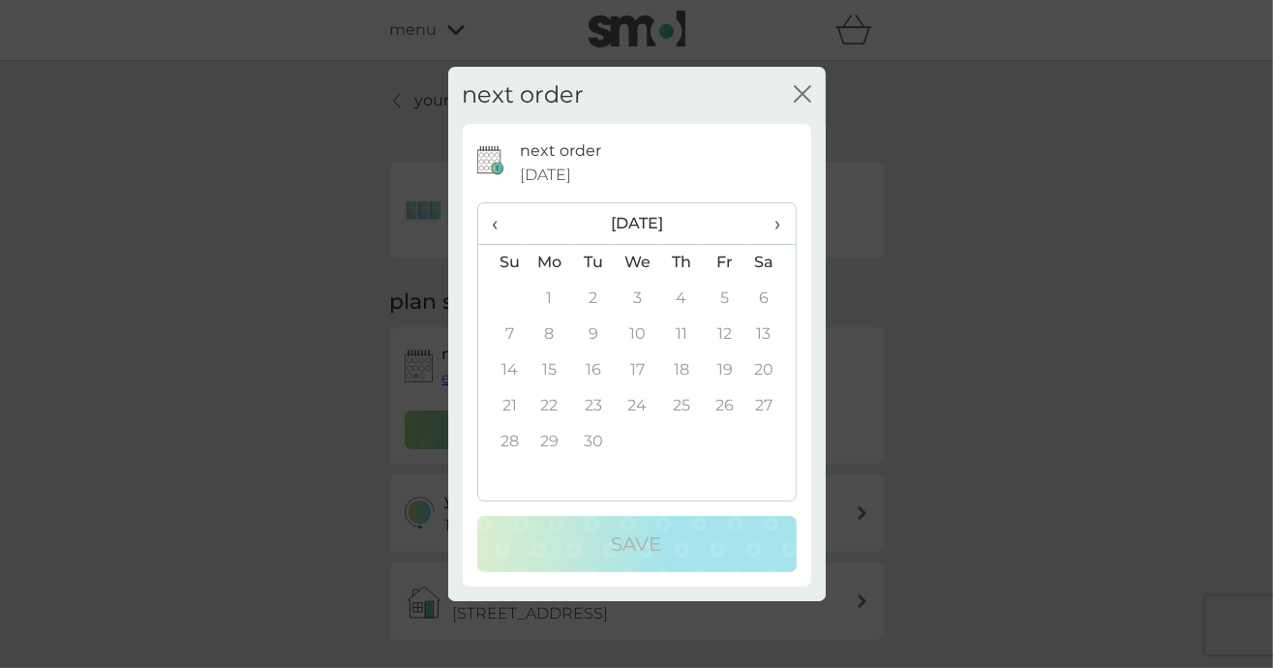
click at [493, 221] on span "‹" at bounding box center [503, 223] width 20 height 41
click at [491, 231] on th "‹" at bounding box center [502, 224] width 49 height 42
click at [493, 231] on span "‹" at bounding box center [503, 223] width 20 height 41
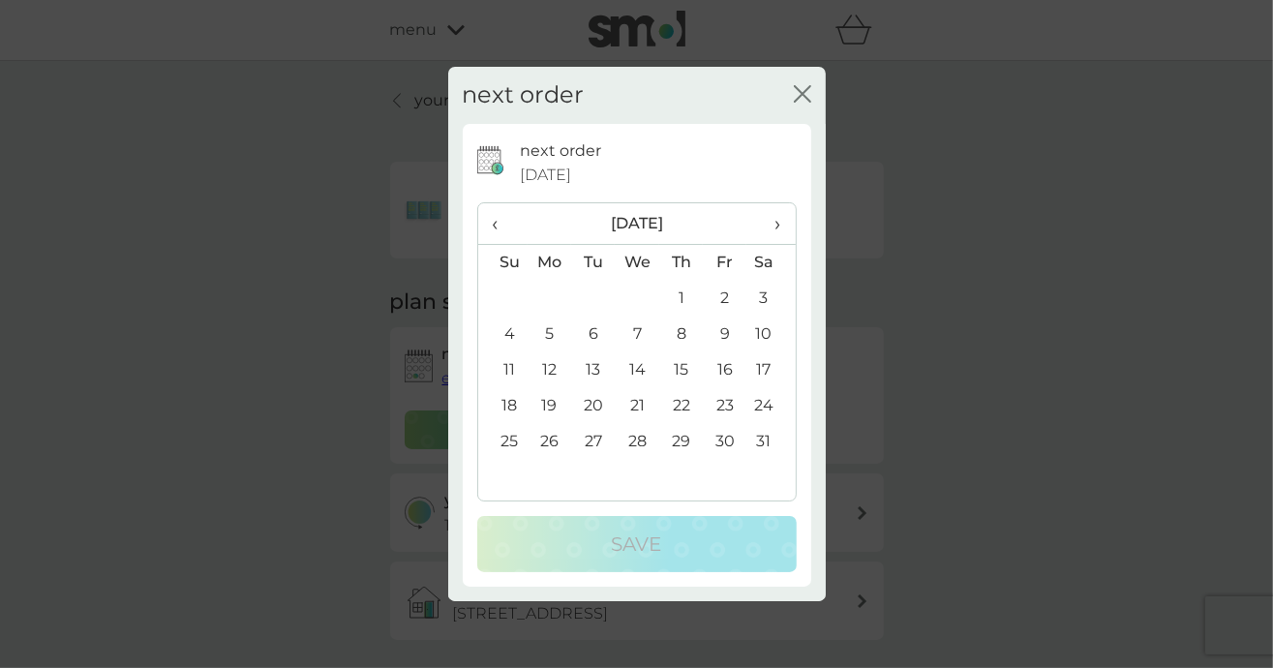
click at [755, 227] on th "›" at bounding box center [770, 224] width 48 height 42
click at [769, 226] on span "›" at bounding box center [770, 223] width 19 height 41
click at [550, 370] on td "9" at bounding box center [549, 370] width 45 height 36
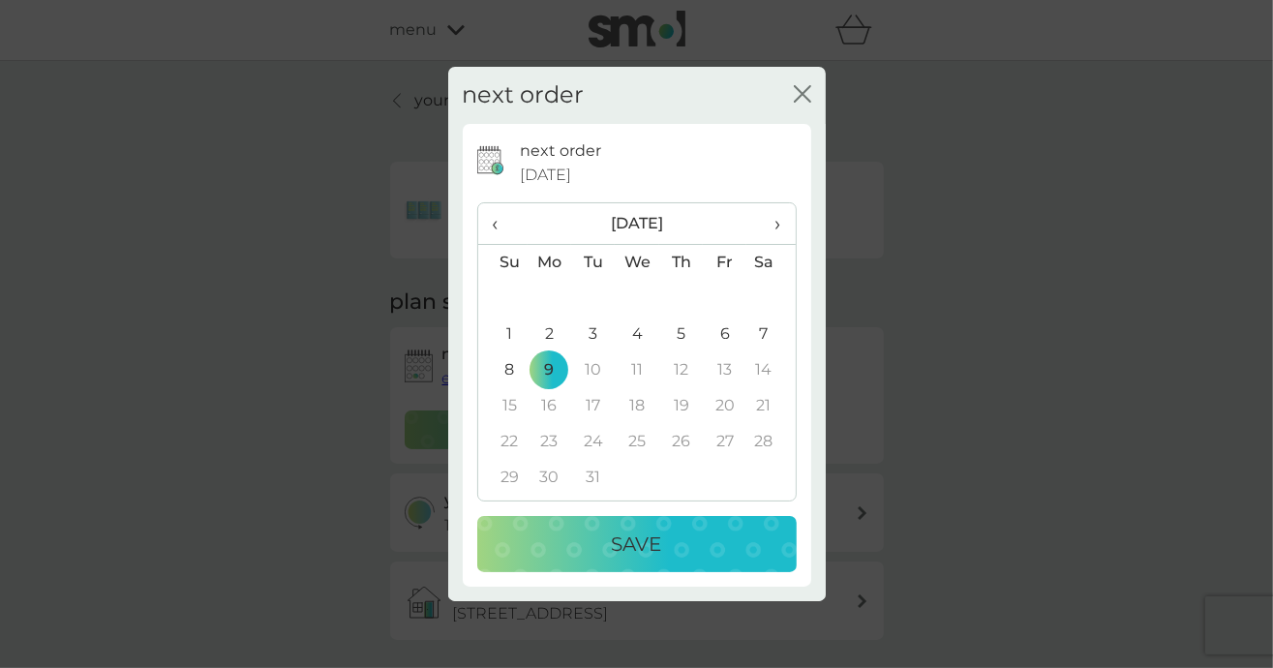
click at [581, 536] on div "Save" at bounding box center [636, 543] width 281 height 31
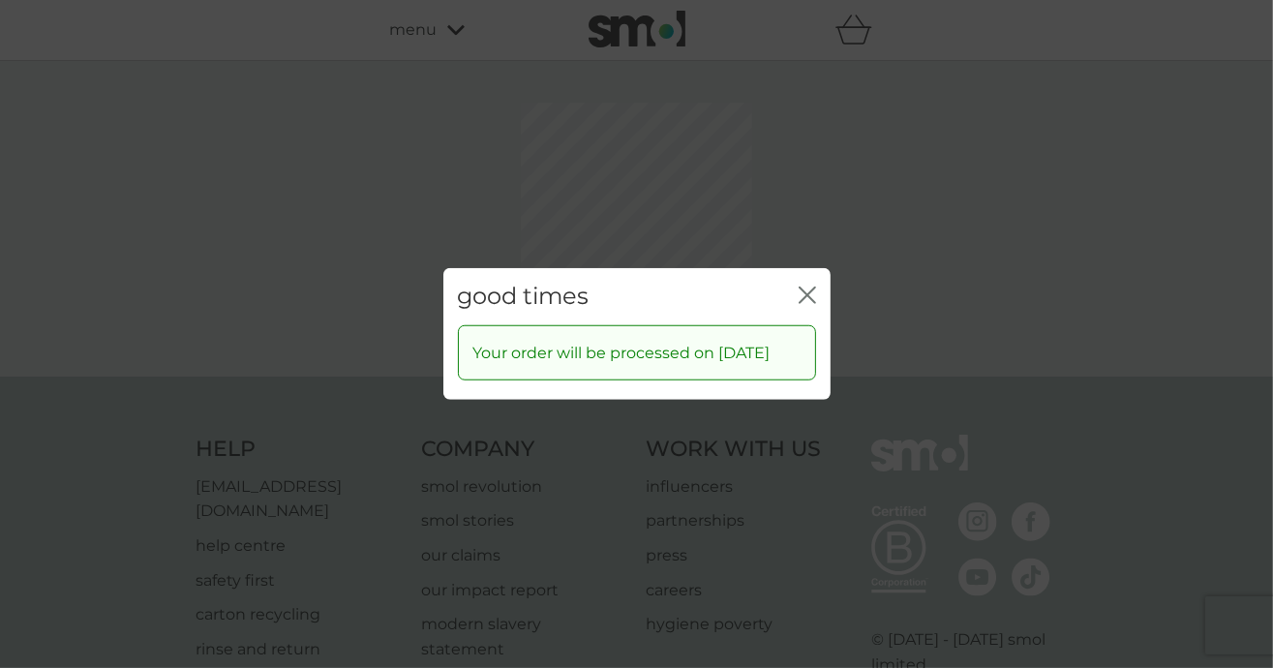
click at [801, 287] on icon "close" at bounding box center [803, 294] width 8 height 15
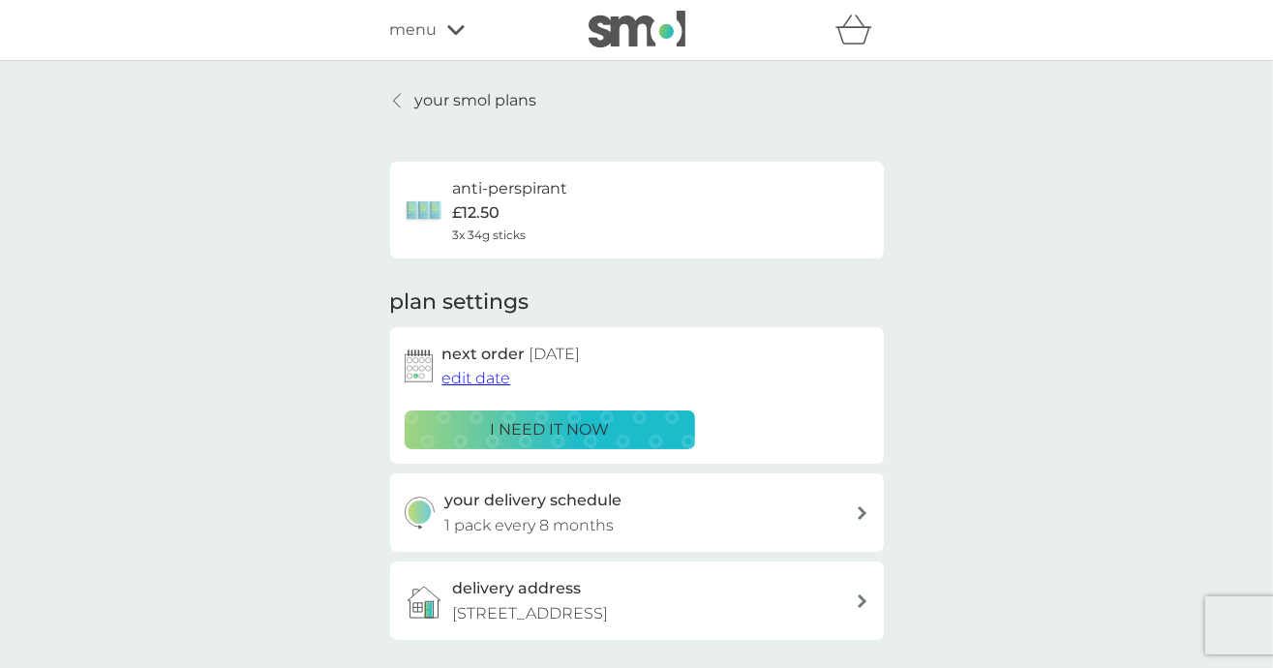
click at [431, 108] on p "your smol plans" at bounding box center [476, 100] width 122 height 25
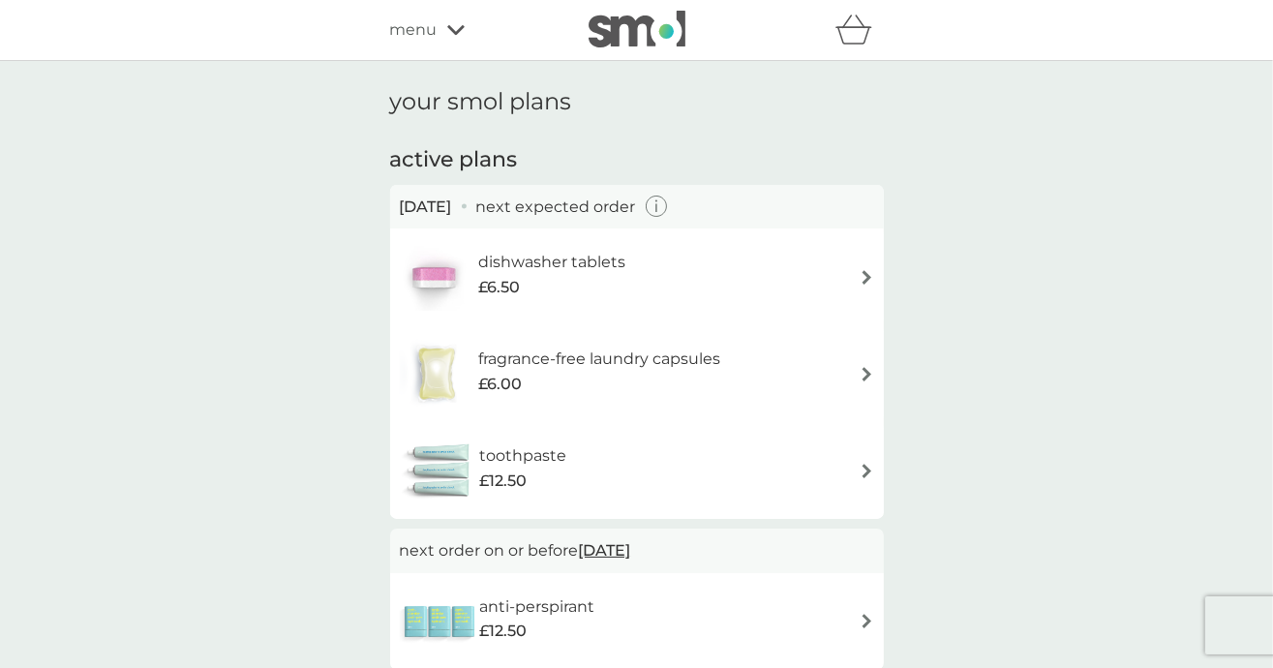
click at [805, 269] on div "dishwasher tablets £6.50" at bounding box center [637, 277] width 474 height 68
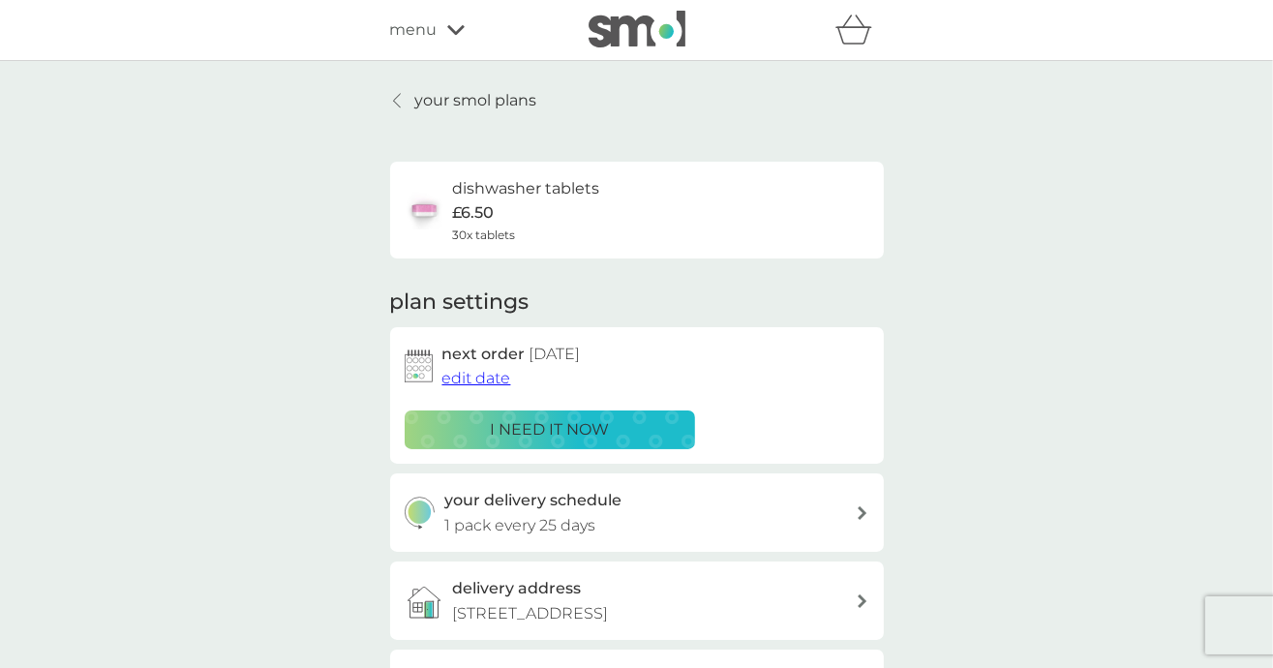
click at [496, 381] on span "edit date" at bounding box center [476, 378] width 69 height 18
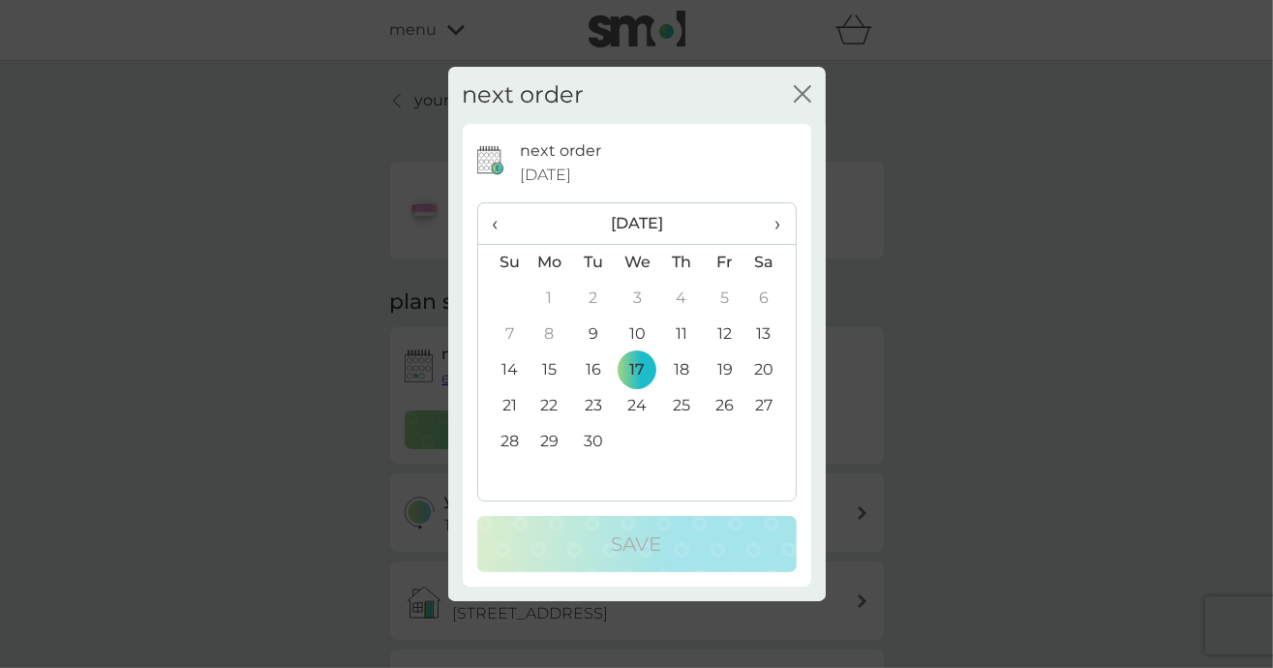
click at [757, 222] on th "›" at bounding box center [770, 224] width 48 height 42
click at [758, 222] on th "›" at bounding box center [770, 224] width 48 height 42
click at [642, 370] on td "12" at bounding box center [637, 370] width 45 height 36
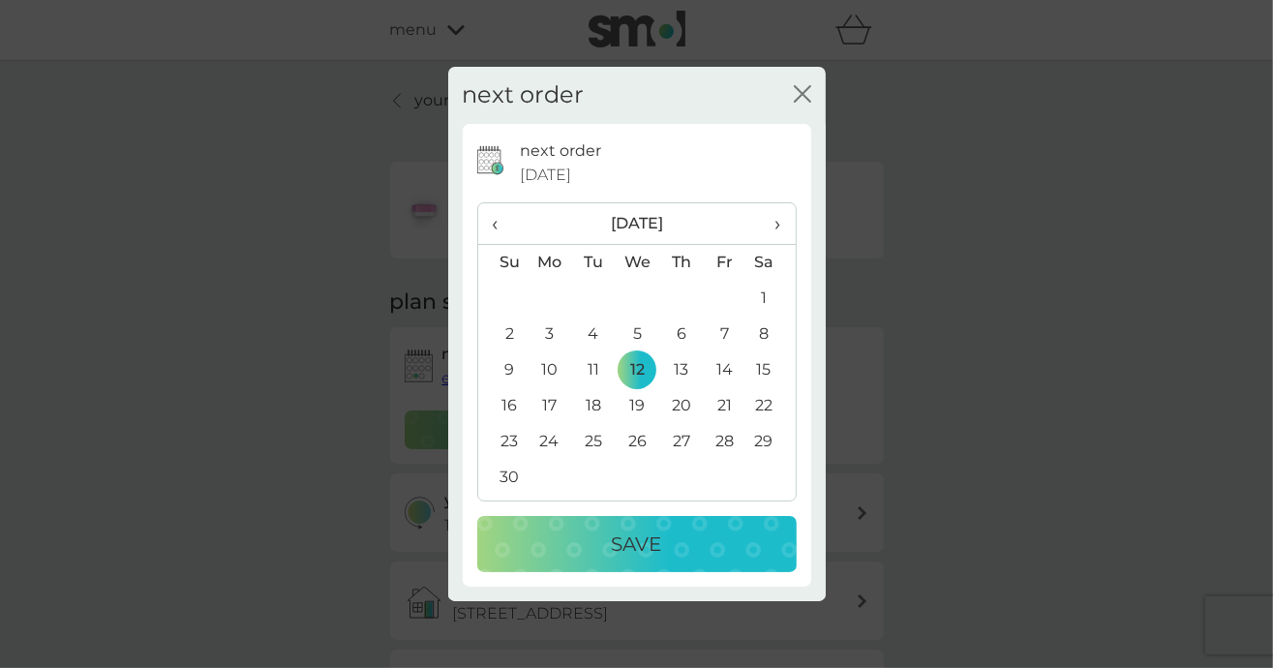
click at [495, 231] on span "‹" at bounding box center [503, 223] width 20 height 41
click at [716, 438] on td "31" at bounding box center [725, 442] width 44 height 36
click at [649, 528] on p "Save" at bounding box center [637, 543] width 50 height 31
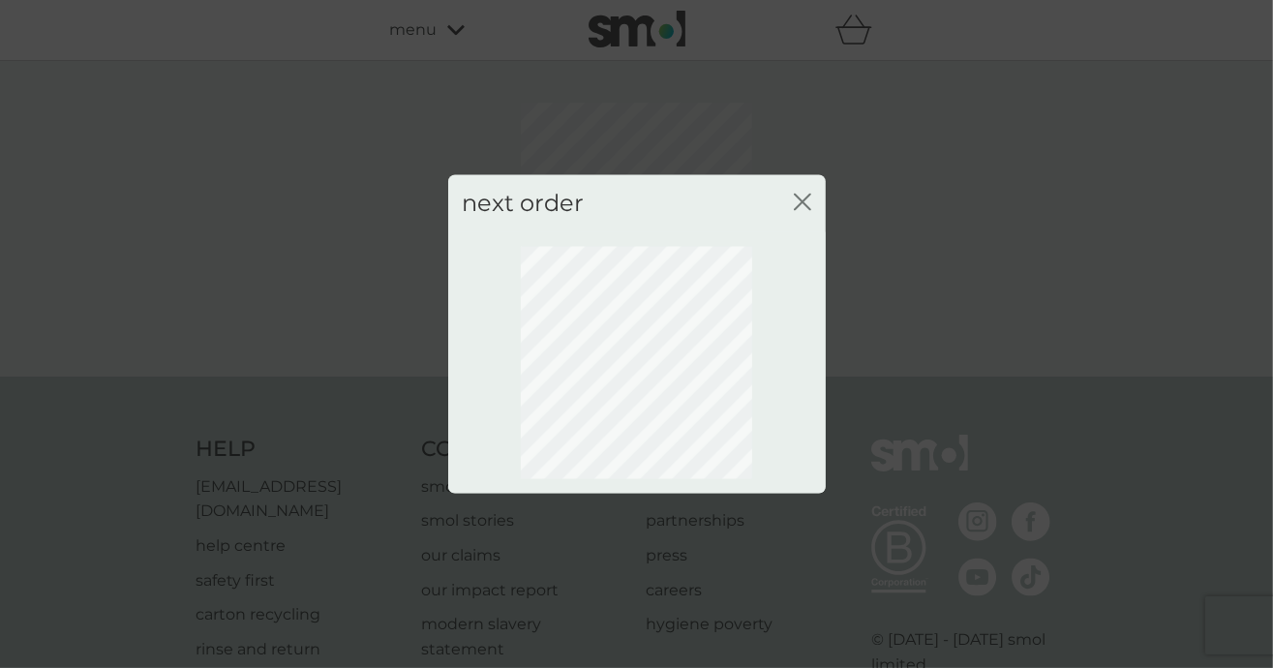
click at [802, 202] on icon "close" at bounding box center [806, 202] width 8 height 15
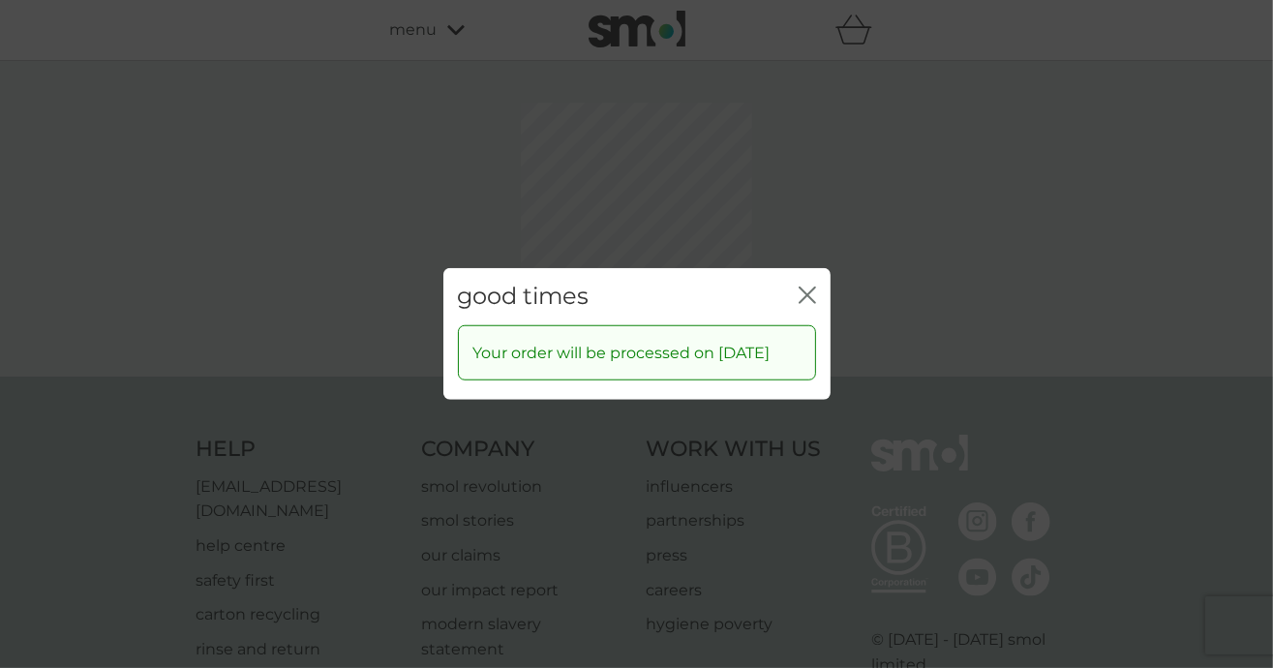
click at [796, 277] on div "good times close" at bounding box center [636, 296] width 387 height 57
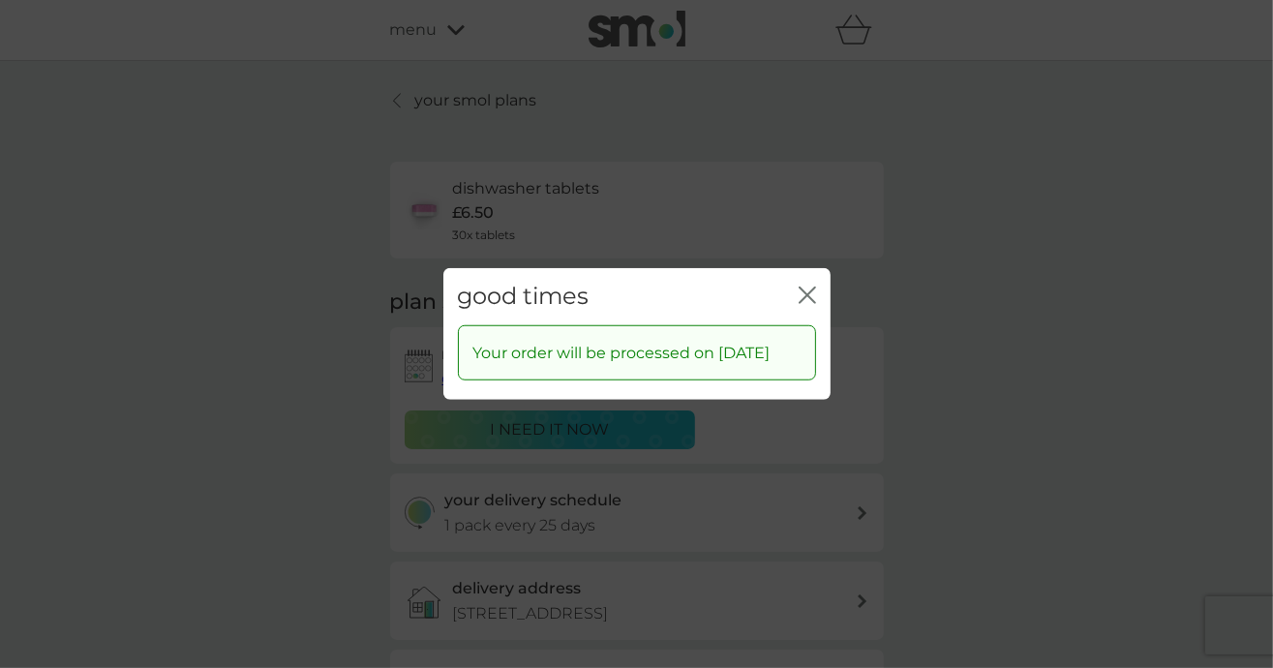
click at [802, 286] on icon "close" at bounding box center [806, 294] width 17 height 17
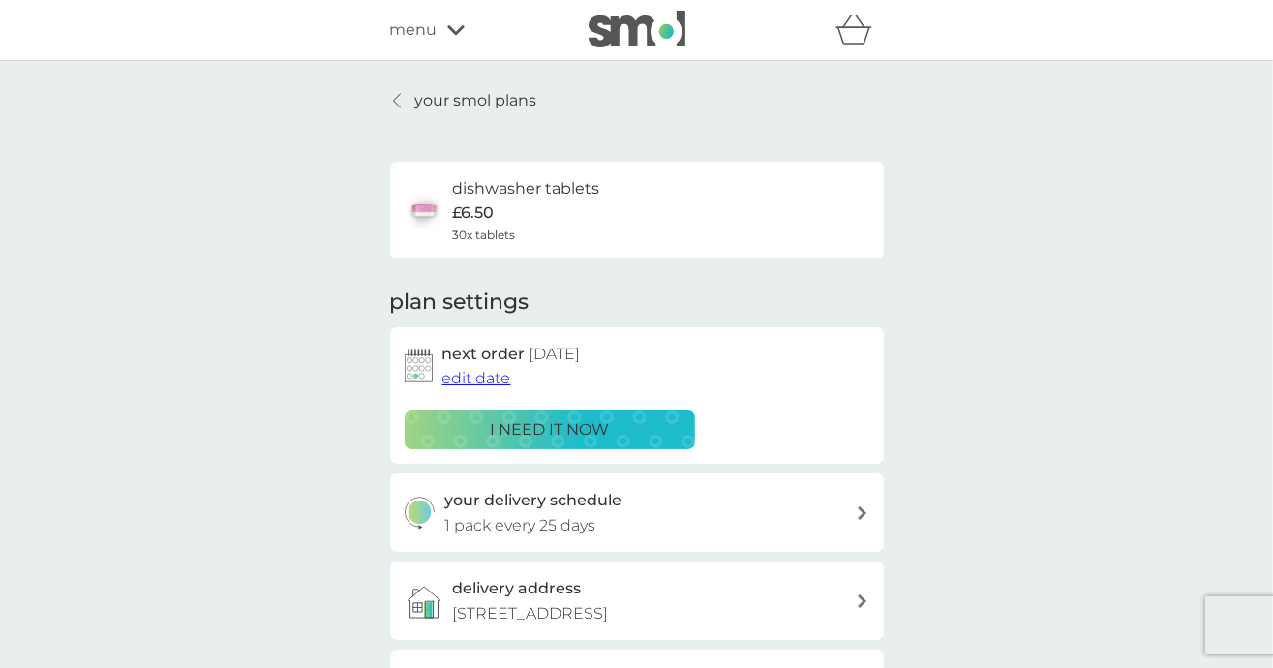
click at [433, 107] on p "your smol plans" at bounding box center [476, 100] width 122 height 25
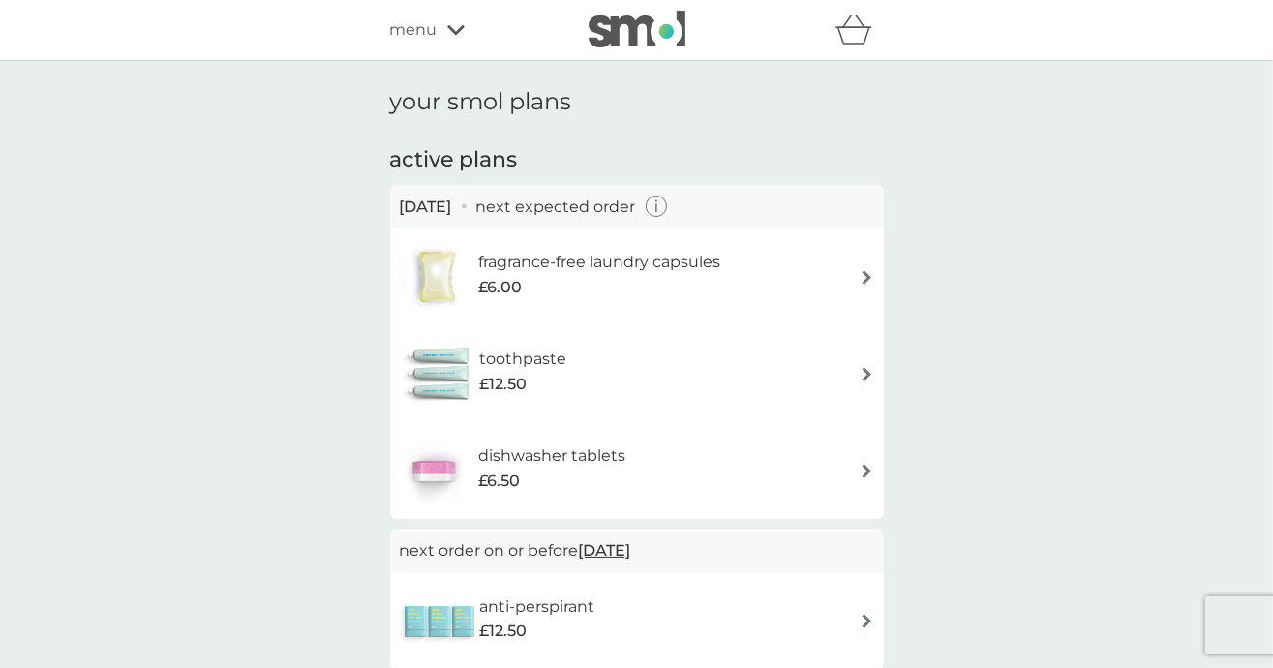
click at [830, 274] on div "fragrance-free laundry capsules £6.00" at bounding box center [637, 277] width 474 height 68
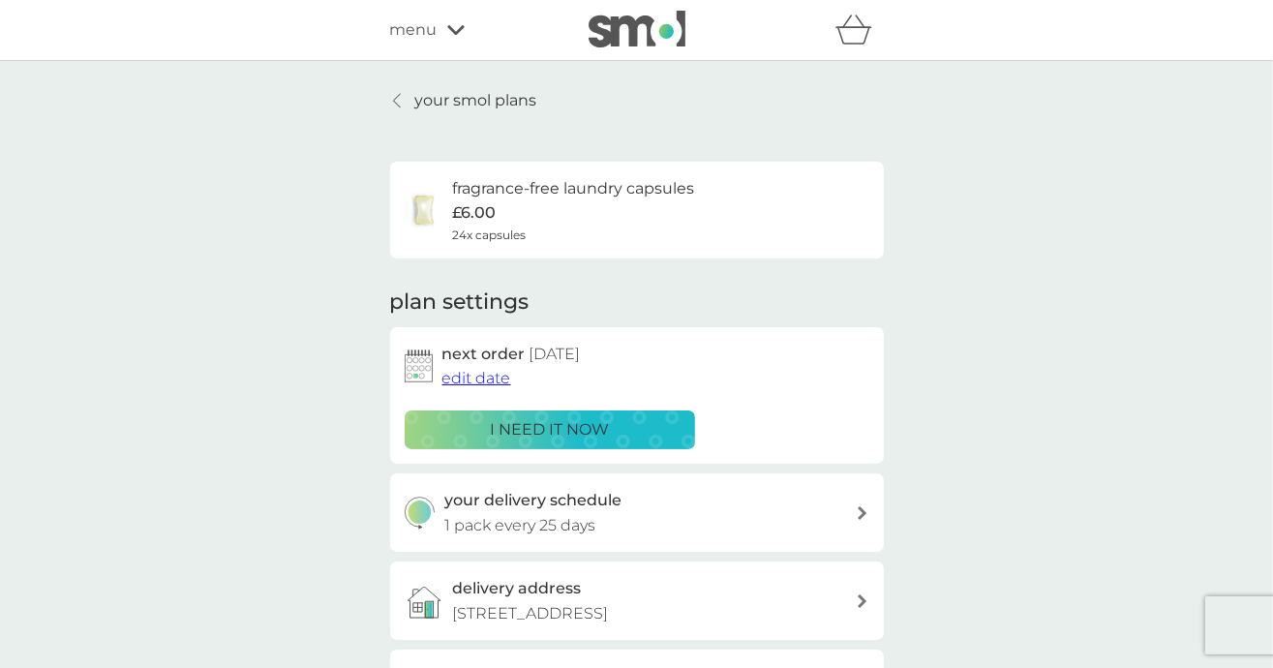
click at [496, 381] on span "edit date" at bounding box center [476, 378] width 69 height 18
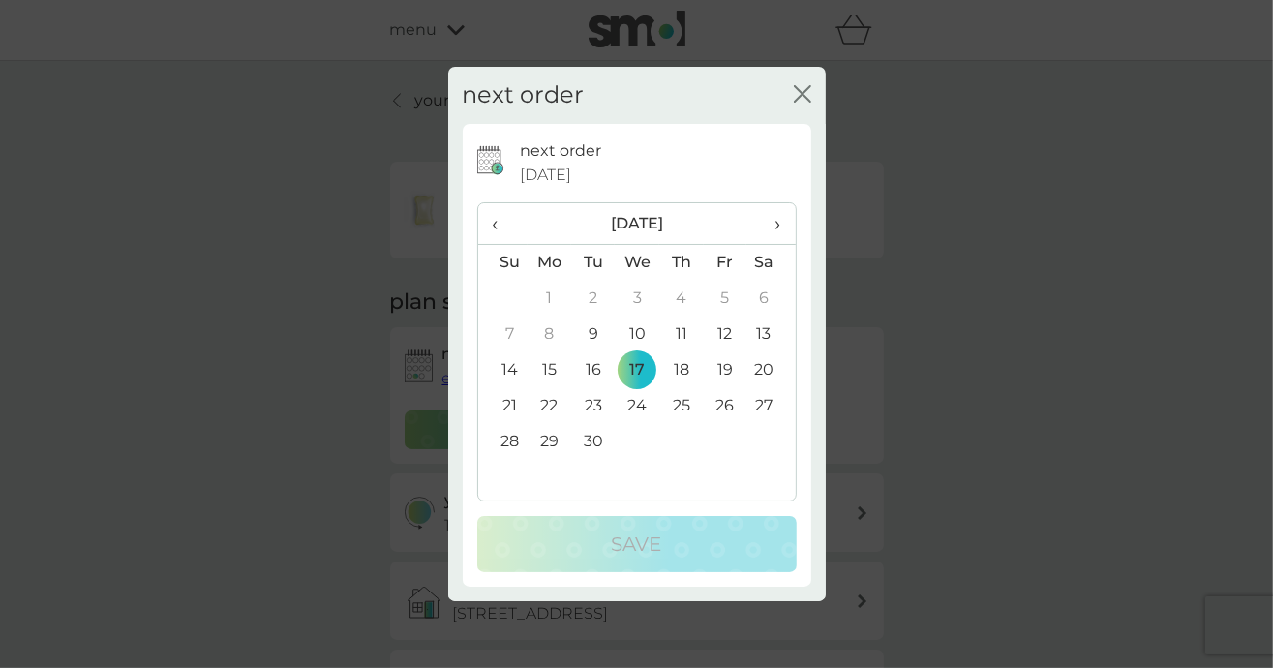
click at [762, 225] on span "›" at bounding box center [770, 223] width 19 height 41
click at [725, 444] on td "31" at bounding box center [725, 442] width 44 height 36
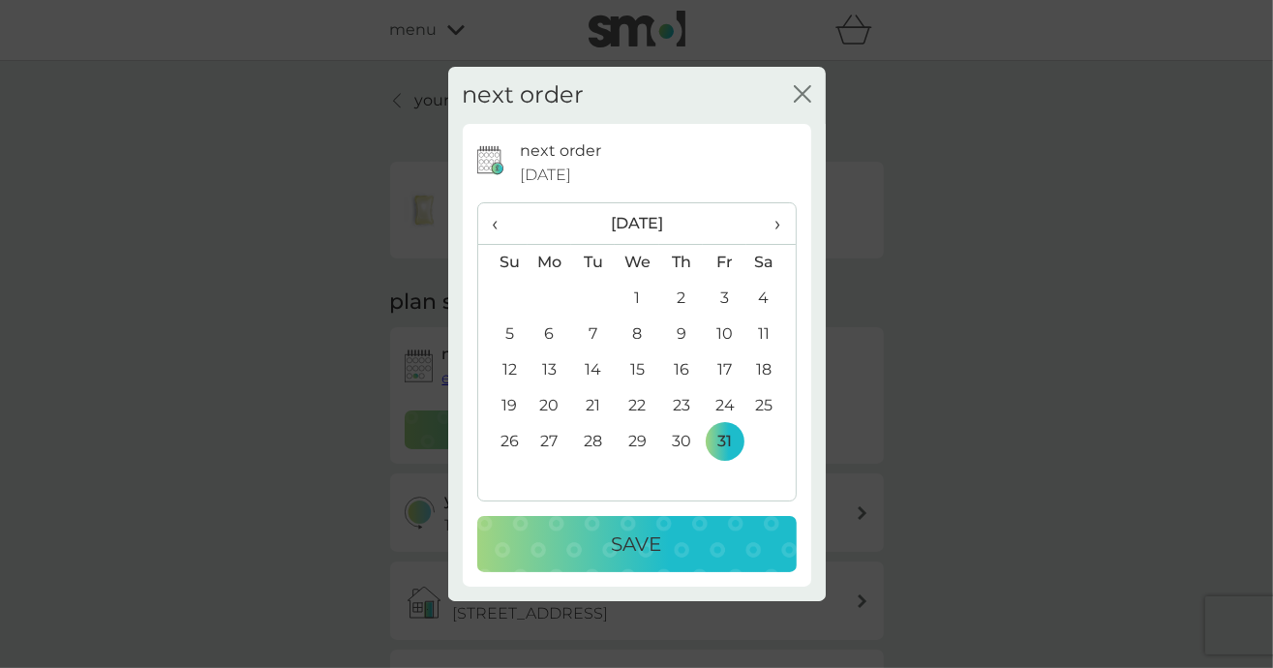
click at [616, 545] on p "Save" at bounding box center [637, 543] width 50 height 31
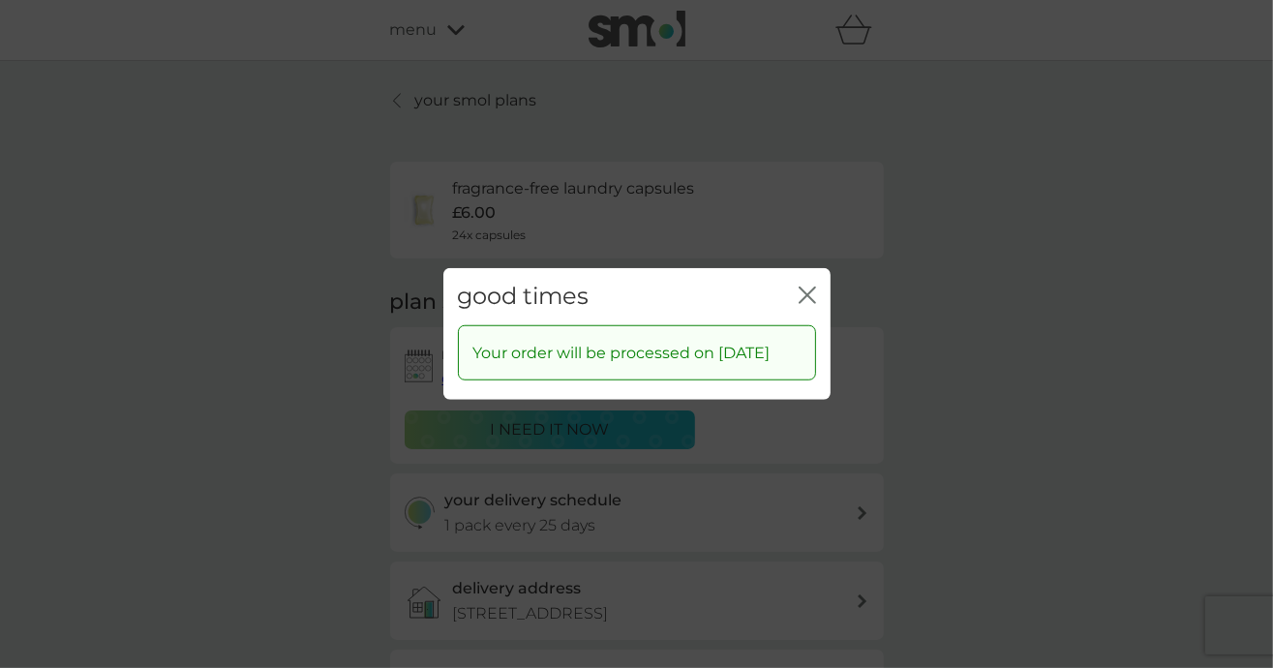
click at [810, 287] on icon "close" at bounding box center [811, 294] width 8 height 15
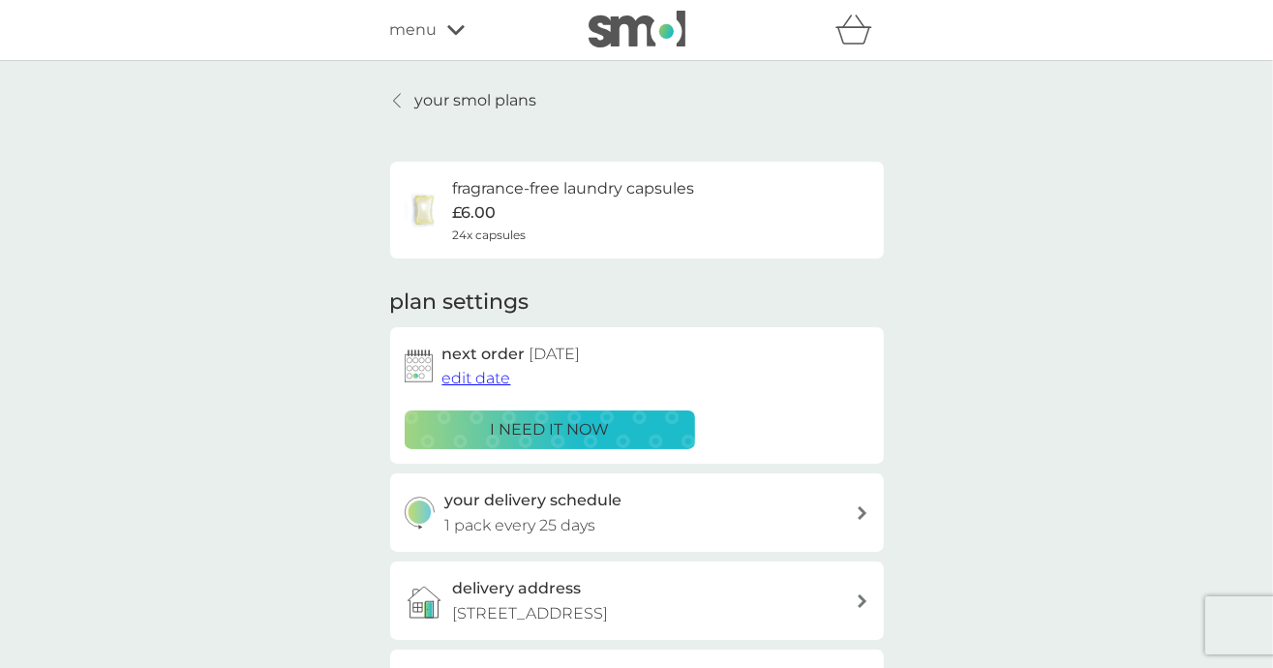
click at [436, 103] on p "your smol plans" at bounding box center [476, 100] width 122 height 25
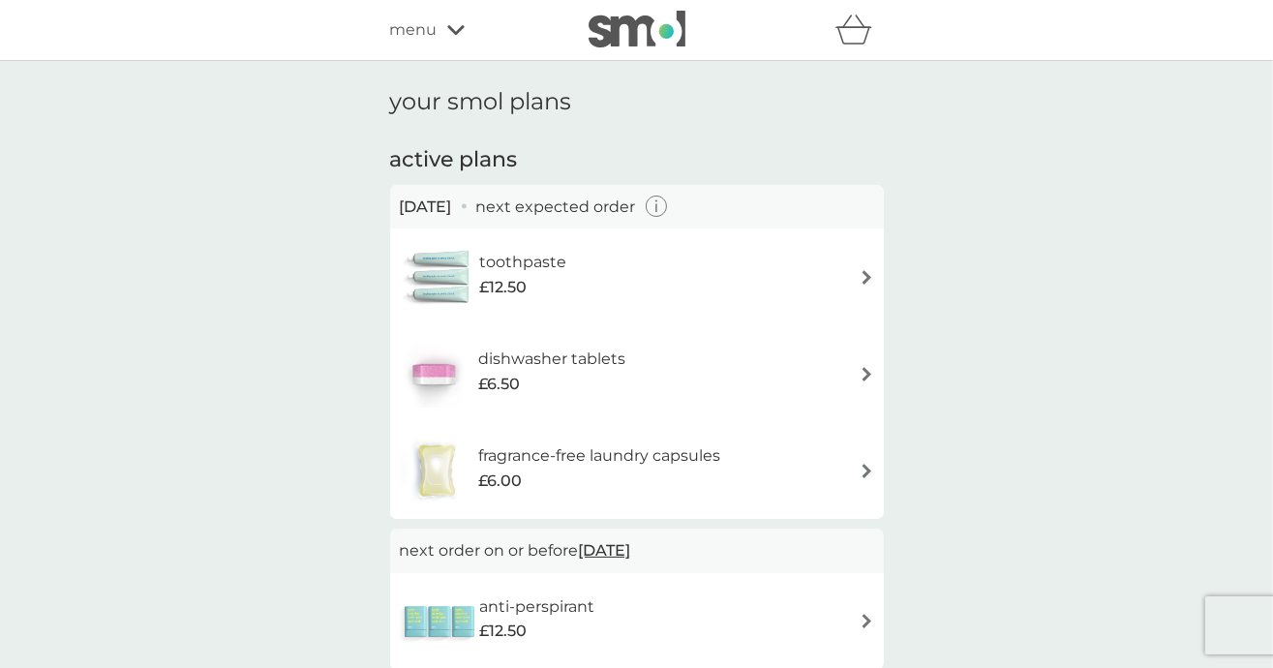
click at [855, 258] on div "toothpaste £12.50" at bounding box center [637, 277] width 474 height 68
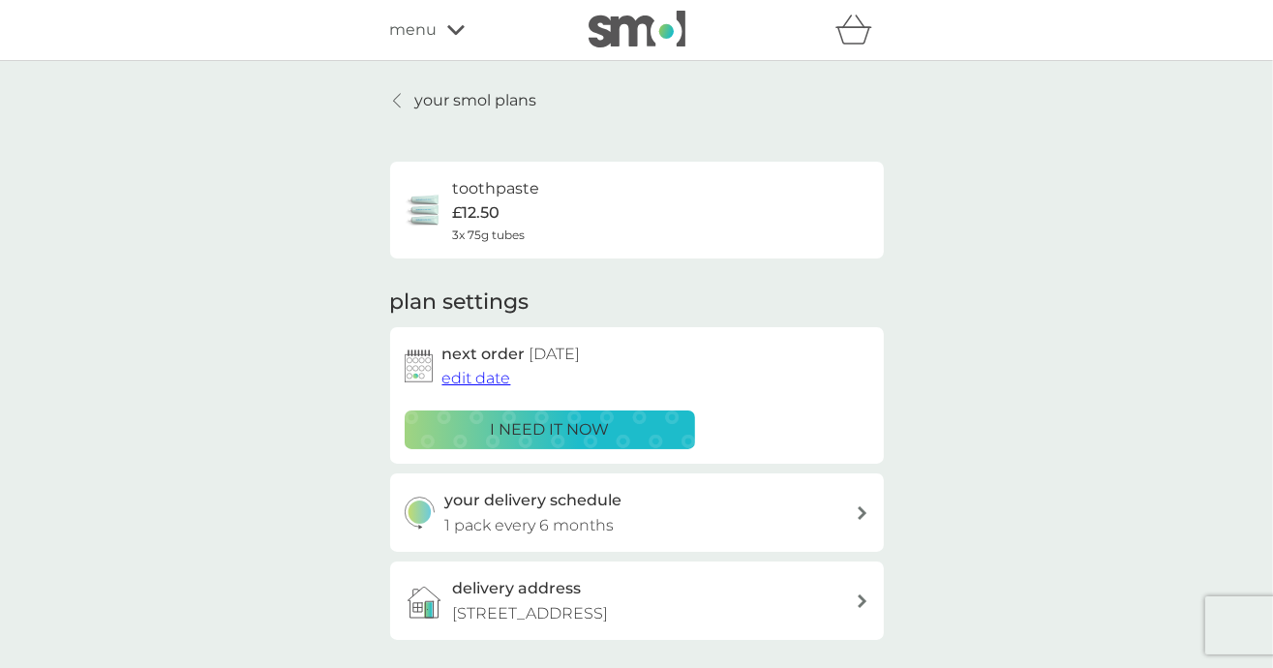
click at [473, 378] on span "edit date" at bounding box center [476, 378] width 69 height 18
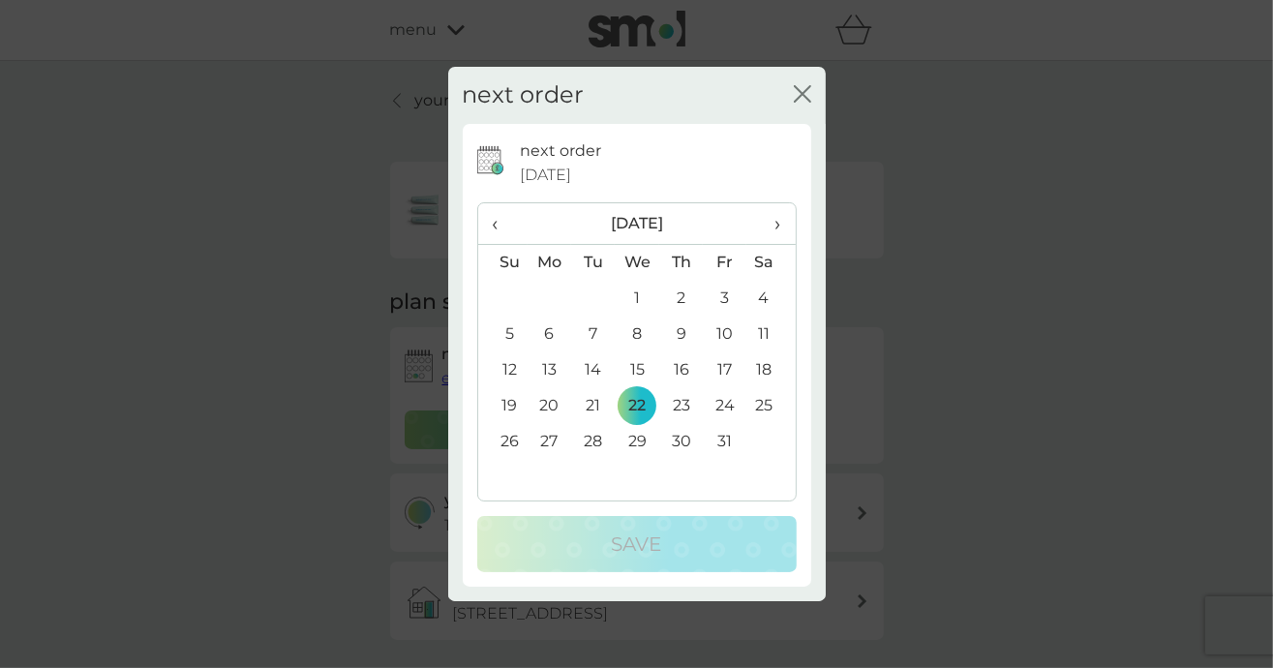
click at [786, 225] on th "›" at bounding box center [770, 224] width 48 height 42
click at [780, 225] on span "›" at bounding box center [770, 223] width 19 height 41
click at [637, 436] on td "31" at bounding box center [637, 442] width 45 height 36
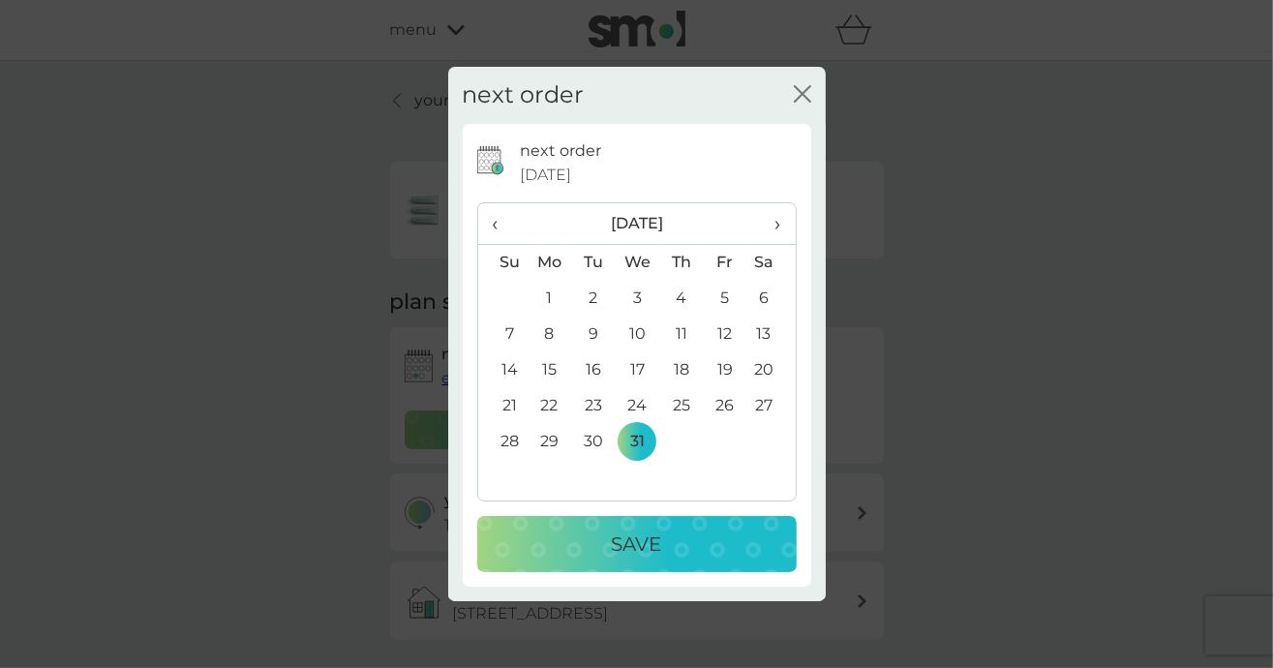
click at [637, 527] on button "Save" at bounding box center [636, 544] width 319 height 56
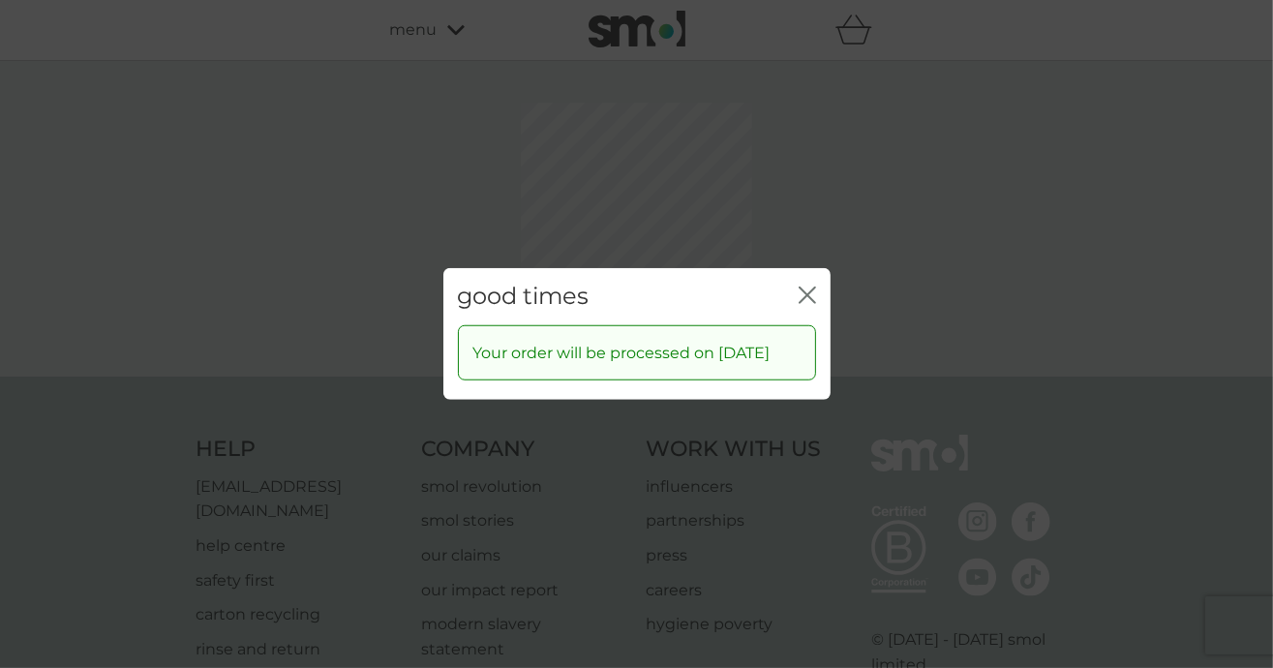
click at [801, 210] on div "good times close Your order will be processed on [DATE]" at bounding box center [636, 334] width 1273 height 668
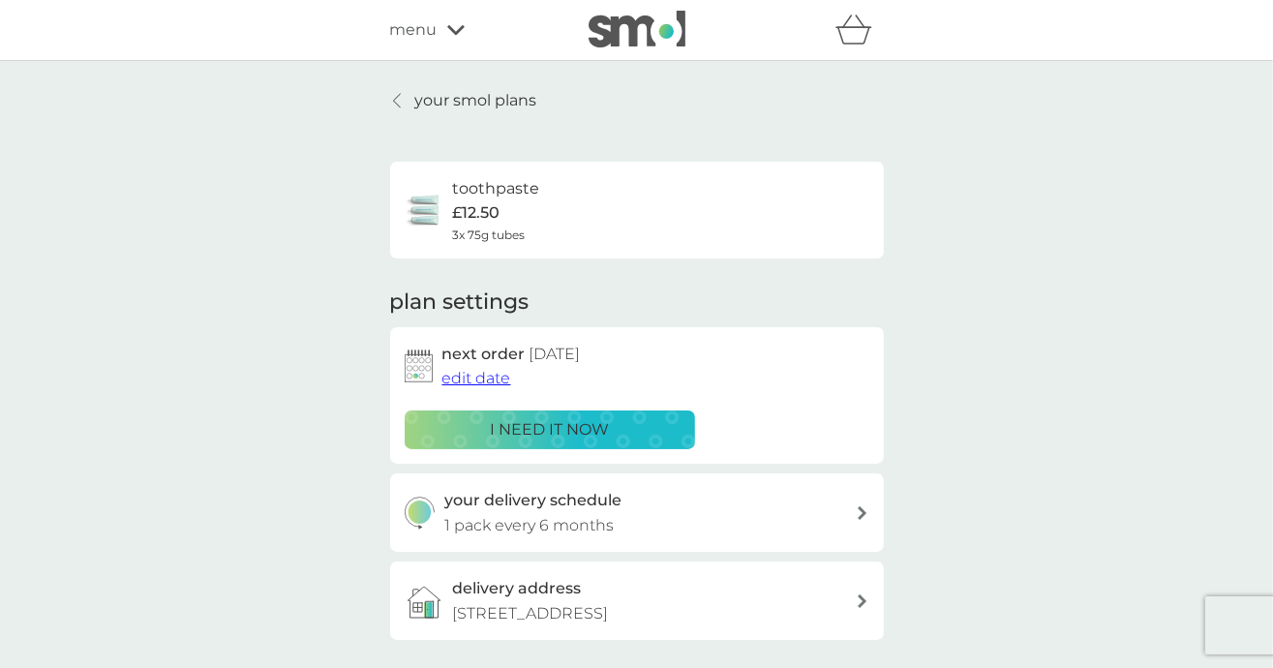
click at [443, 102] on p "your smol plans" at bounding box center [476, 100] width 122 height 25
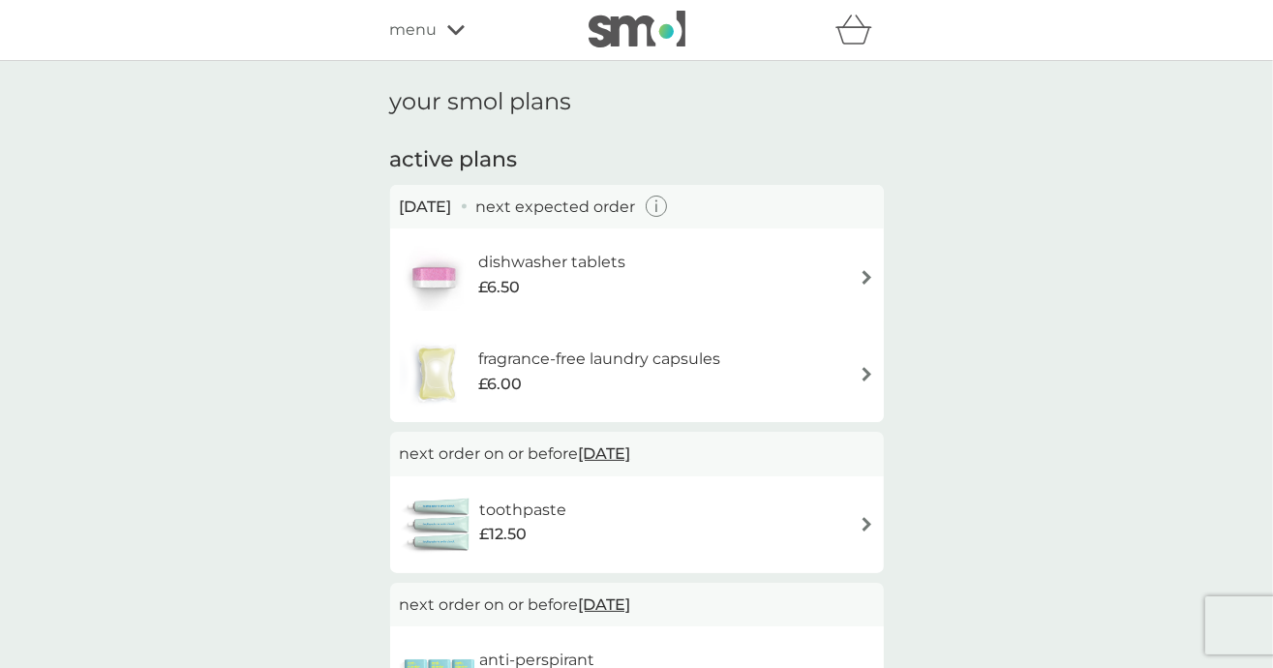
click at [631, 455] on span "[DATE]" at bounding box center [605, 454] width 52 height 38
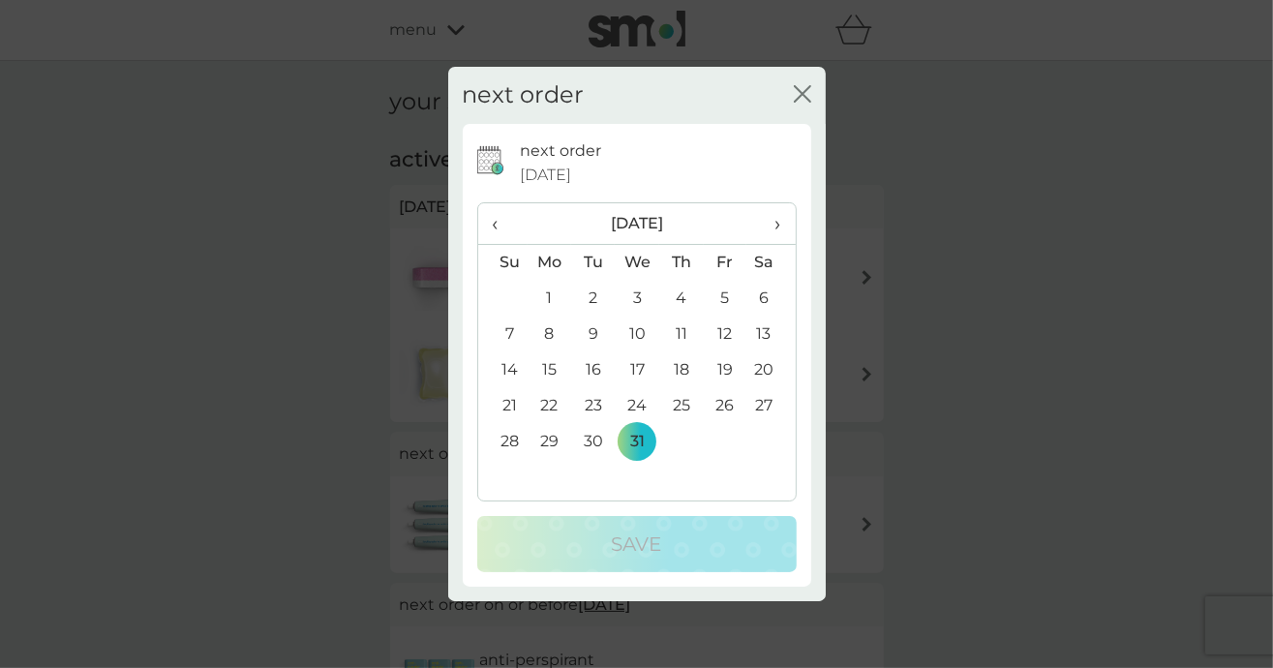
click at [493, 231] on span "‹" at bounding box center [503, 223] width 20 height 41
click at [511, 476] on td "30" at bounding box center [502, 478] width 49 height 36
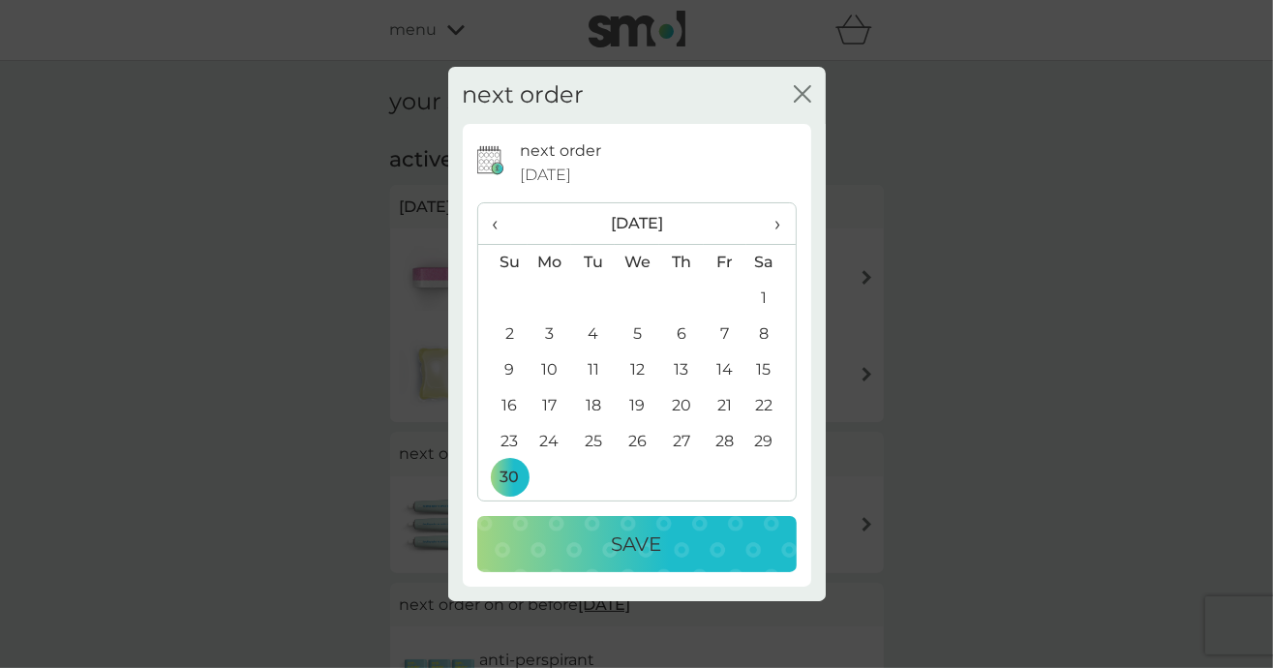
click at [598, 546] on div "Save" at bounding box center [636, 543] width 281 height 31
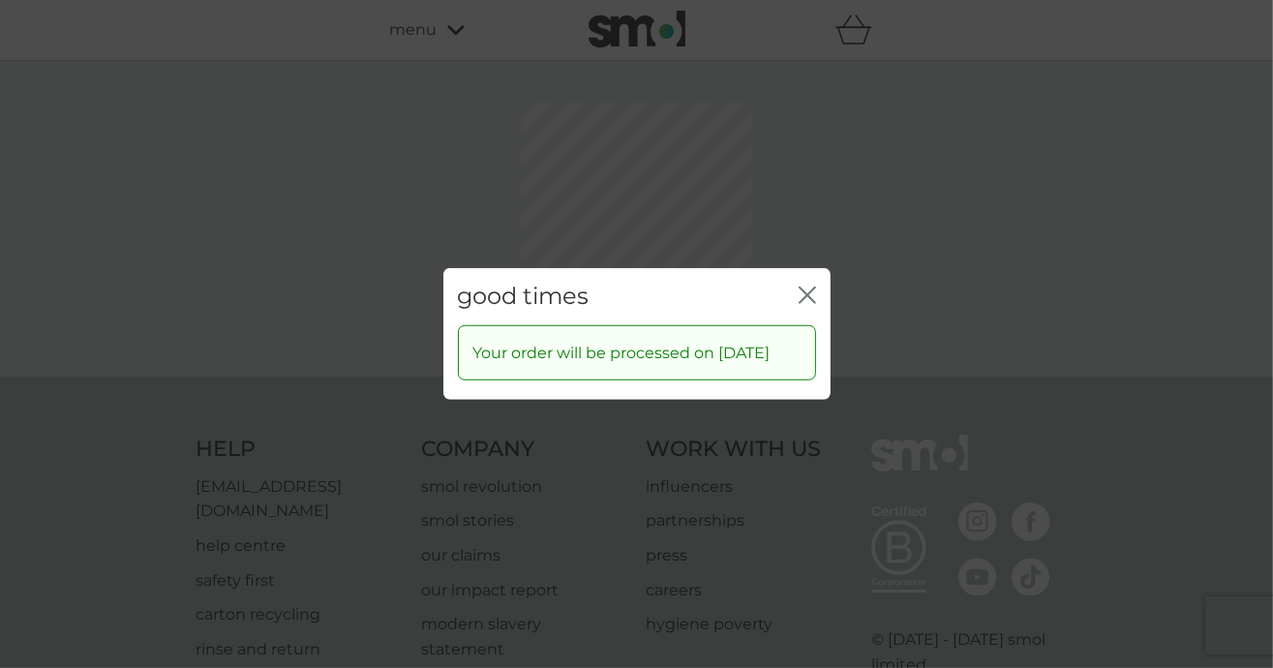
click at [799, 206] on div "good times close Your order will be processed on [DATE]" at bounding box center [636, 334] width 1273 height 668
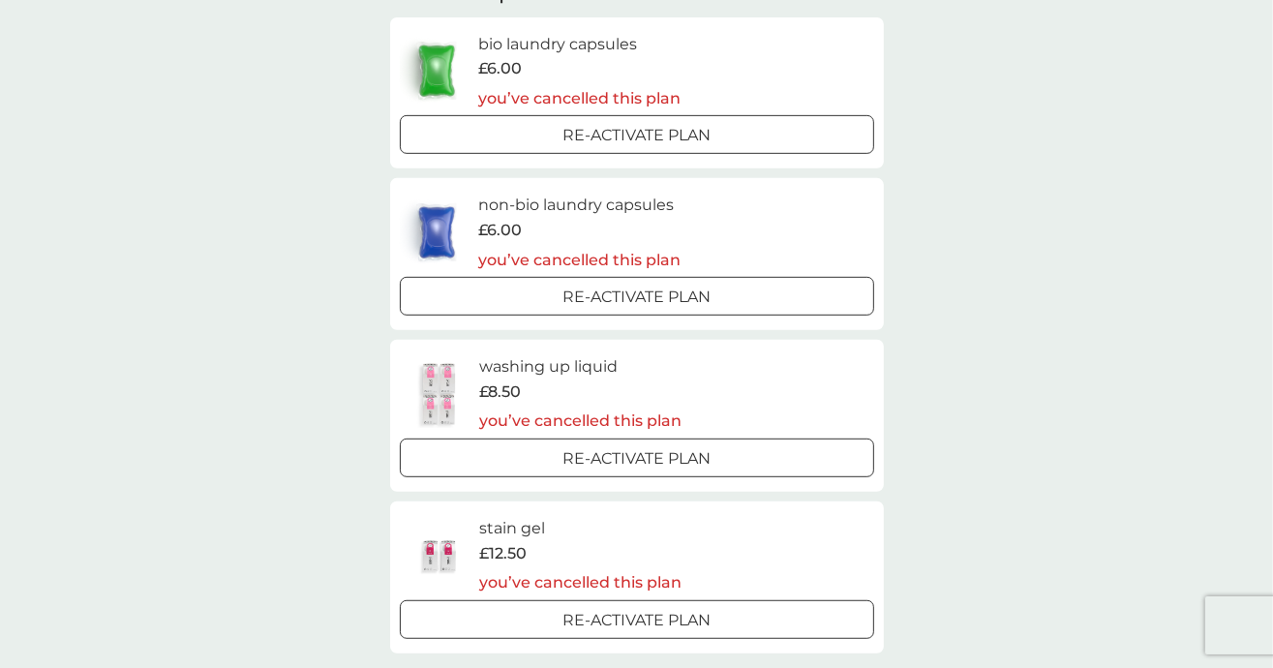
scroll to position [676, 0]
